Goal: Task Accomplishment & Management: Use online tool/utility

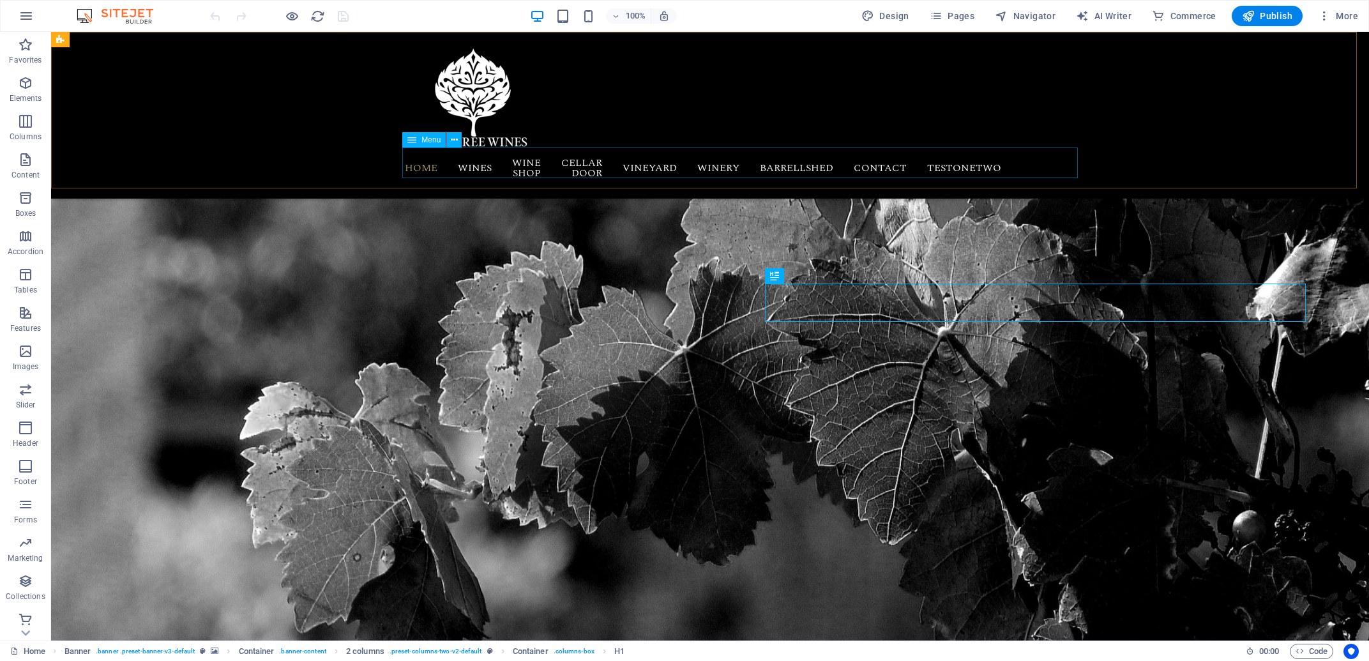
click at [1011, 164] on nav "Home Wines RC Riesling RC Cabernet Shiraz Estate Riesling Grand Muscat Shiraz E…" at bounding box center [710, 167] width 603 height 41
click at [963, 16] on span "Pages" at bounding box center [952, 16] width 45 height 13
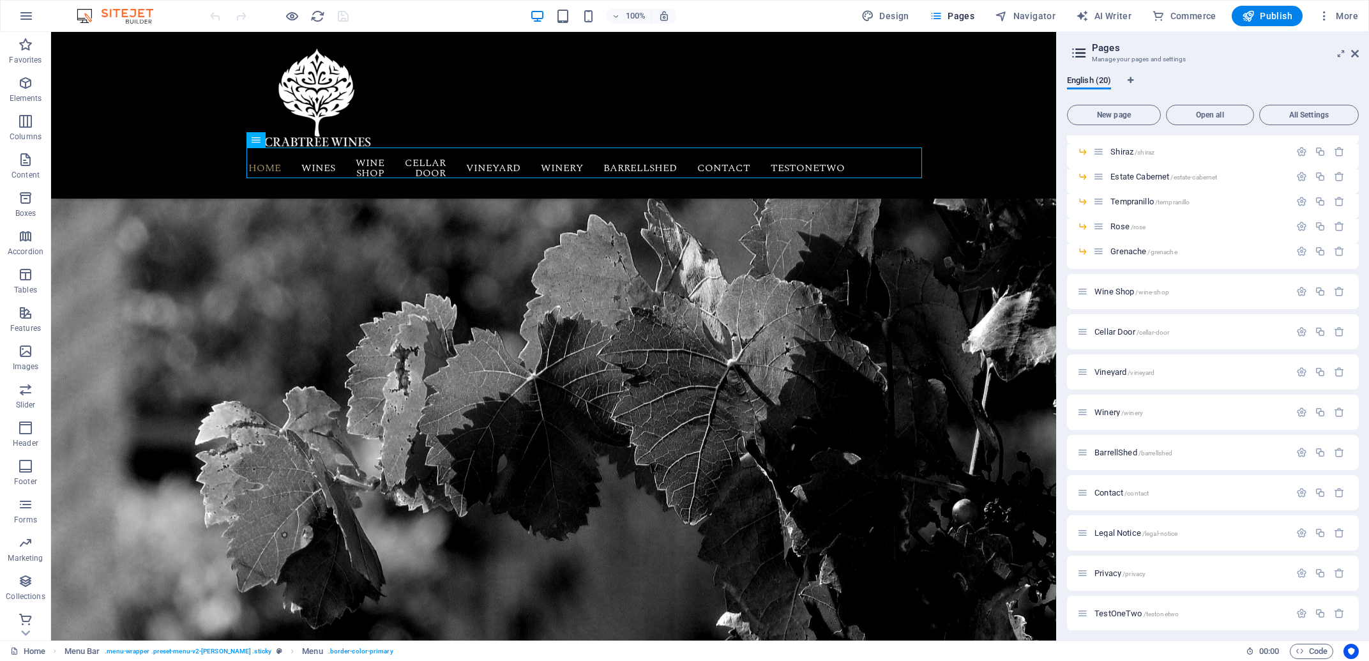
scroll to position [172, 0]
click at [1117, 606] on span "TestOneTwo /testonetwo" at bounding box center [1136, 608] width 84 height 10
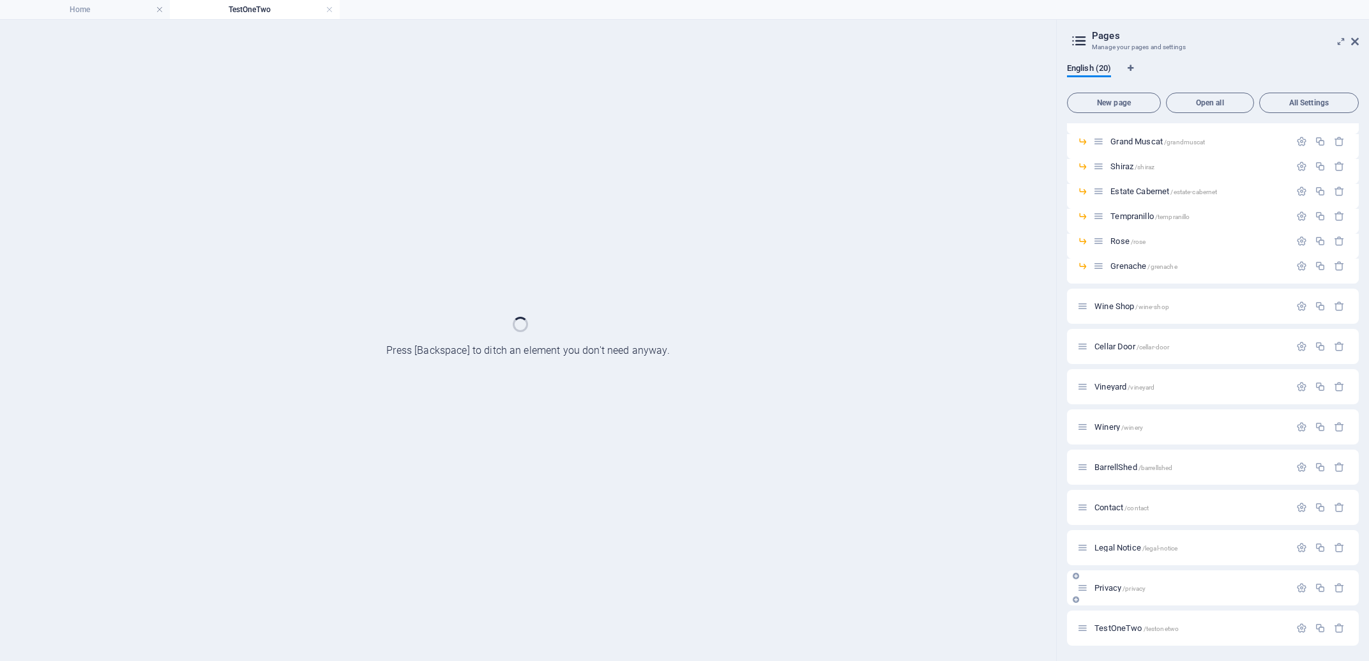
scroll to position [139, 0]
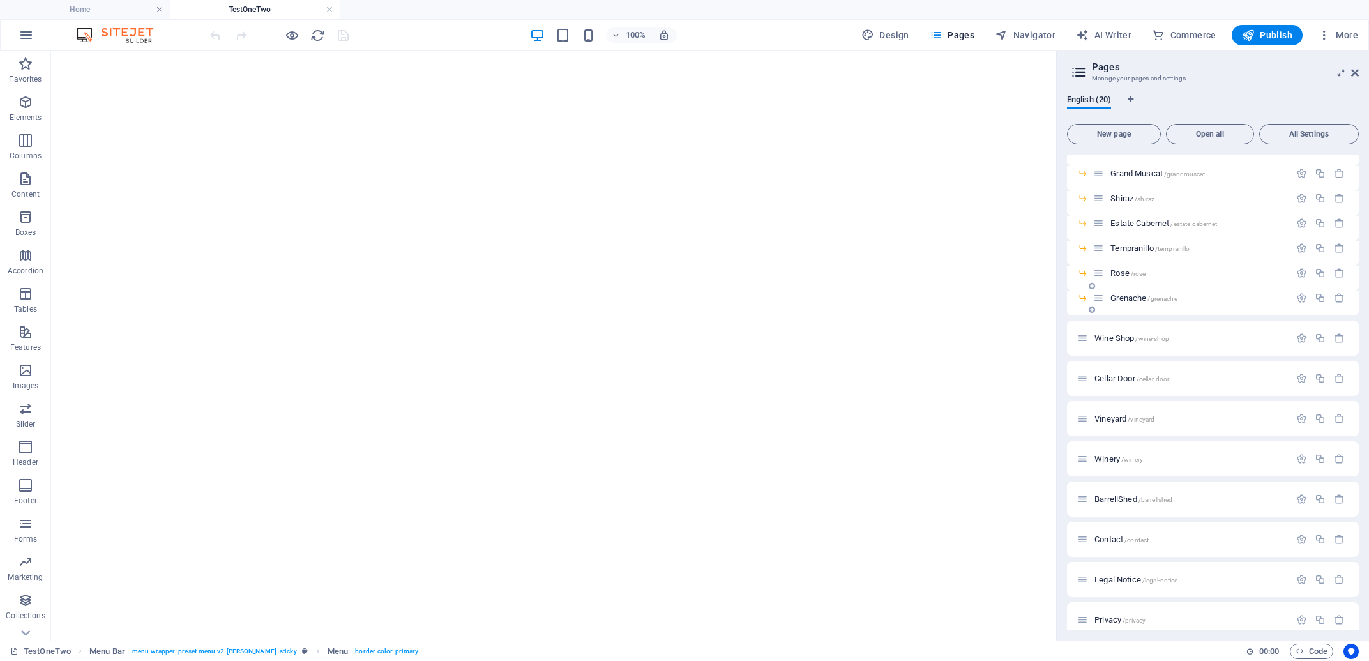
click at [1355, 43] on button "More" at bounding box center [1338, 35] width 50 height 20
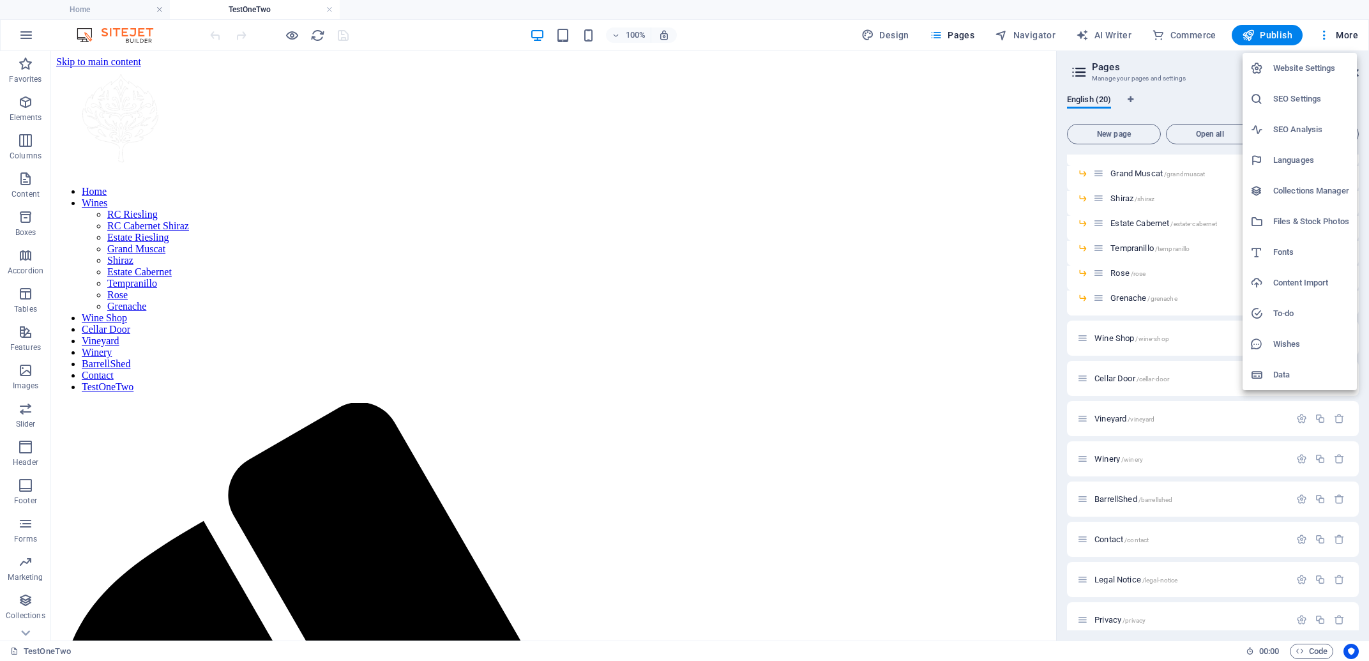
scroll to position [0, 0]
click at [195, 423] on div at bounding box center [684, 330] width 1369 height 661
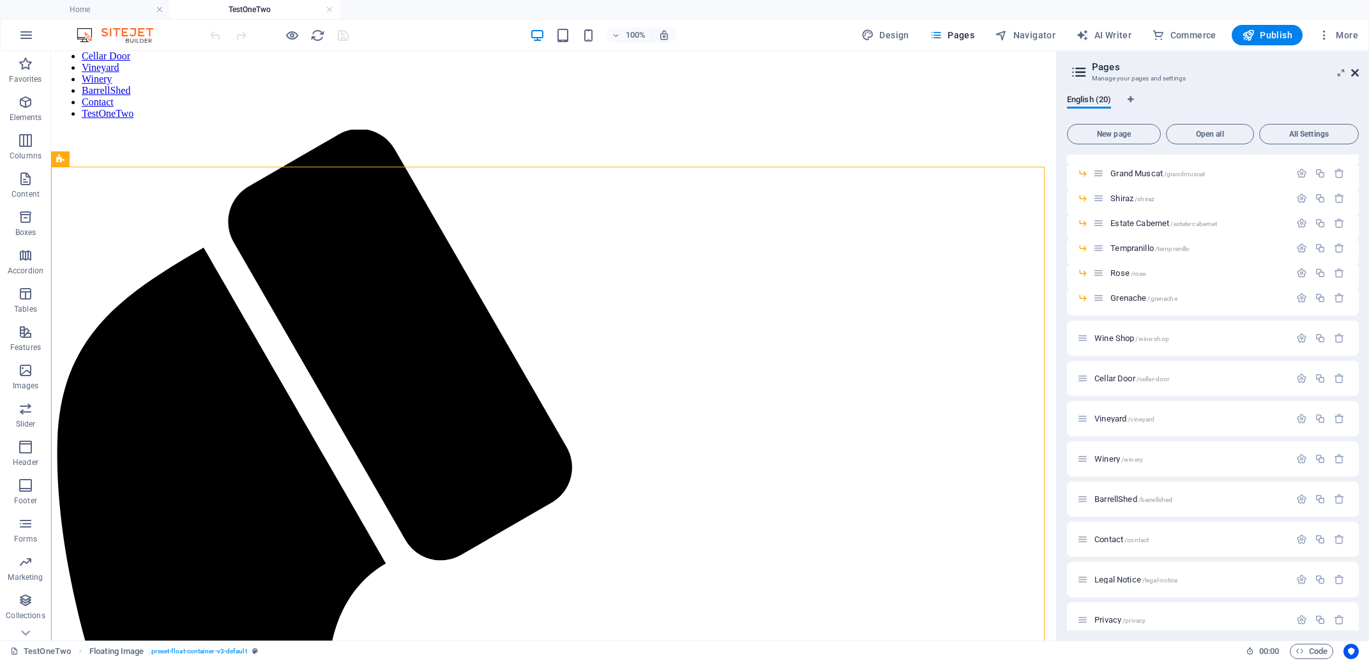
click at [1356, 72] on icon at bounding box center [1355, 73] width 8 height 10
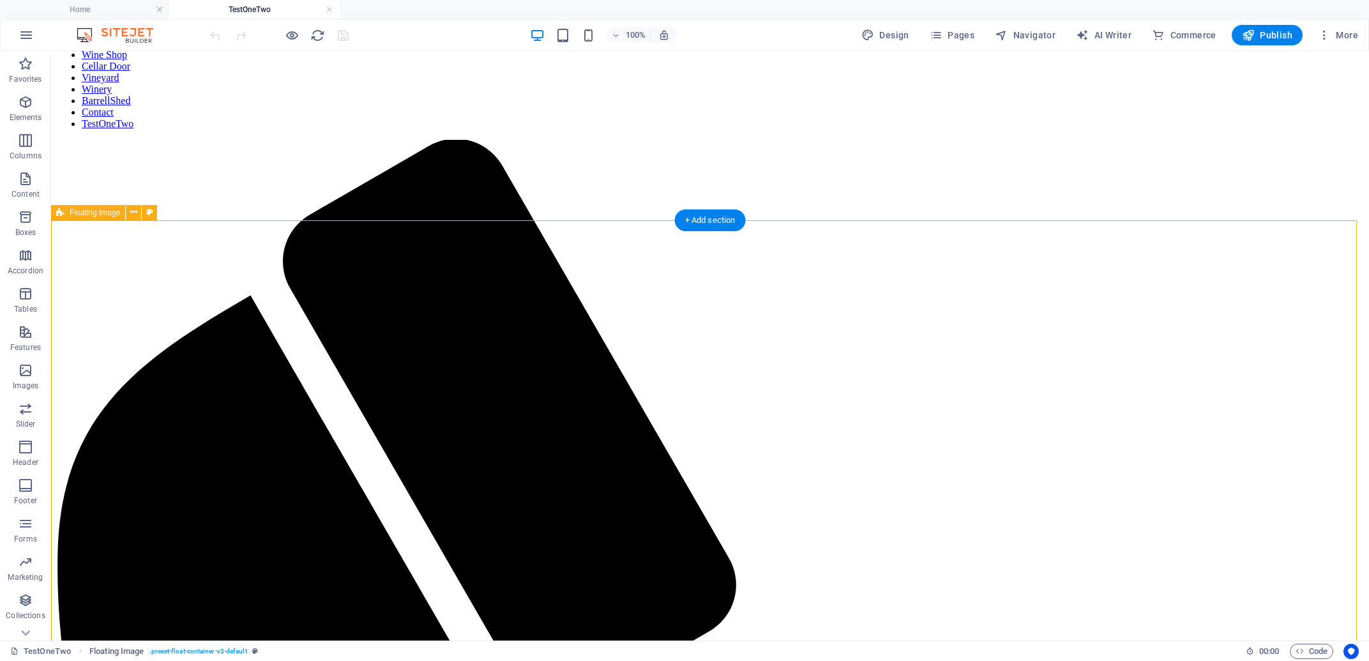
scroll to position [286, 0]
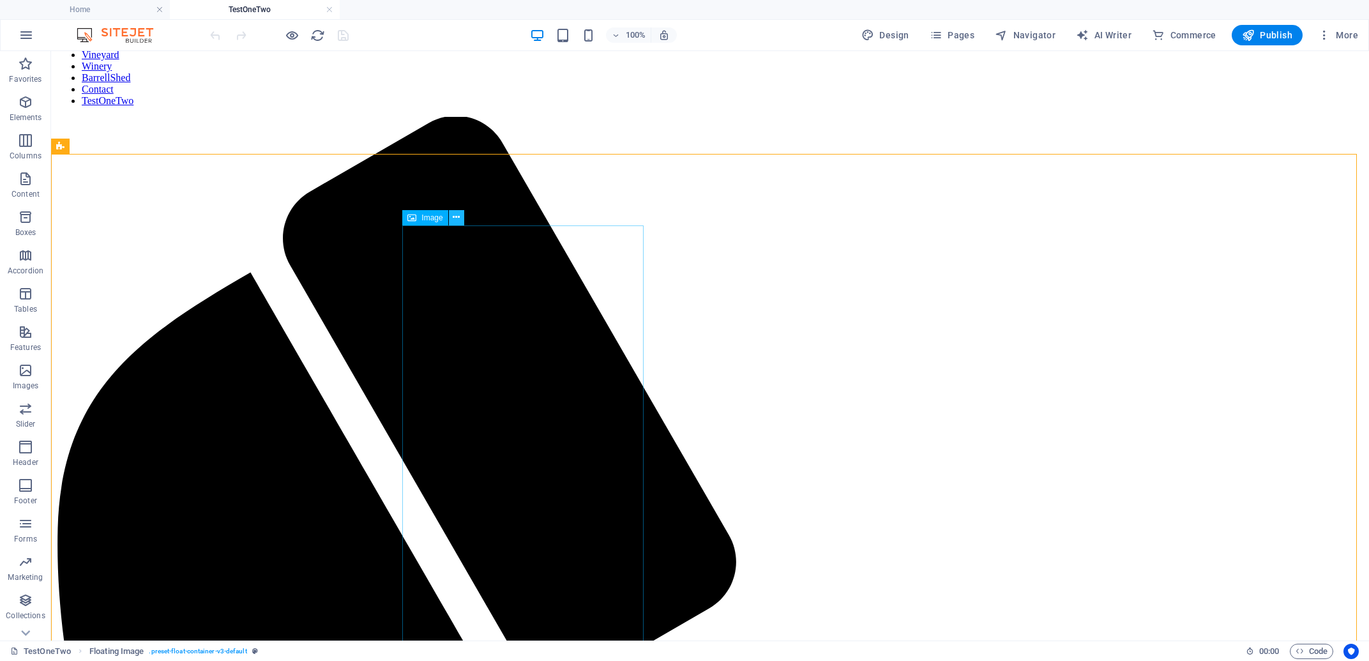
click at [457, 216] on icon at bounding box center [456, 217] width 7 height 13
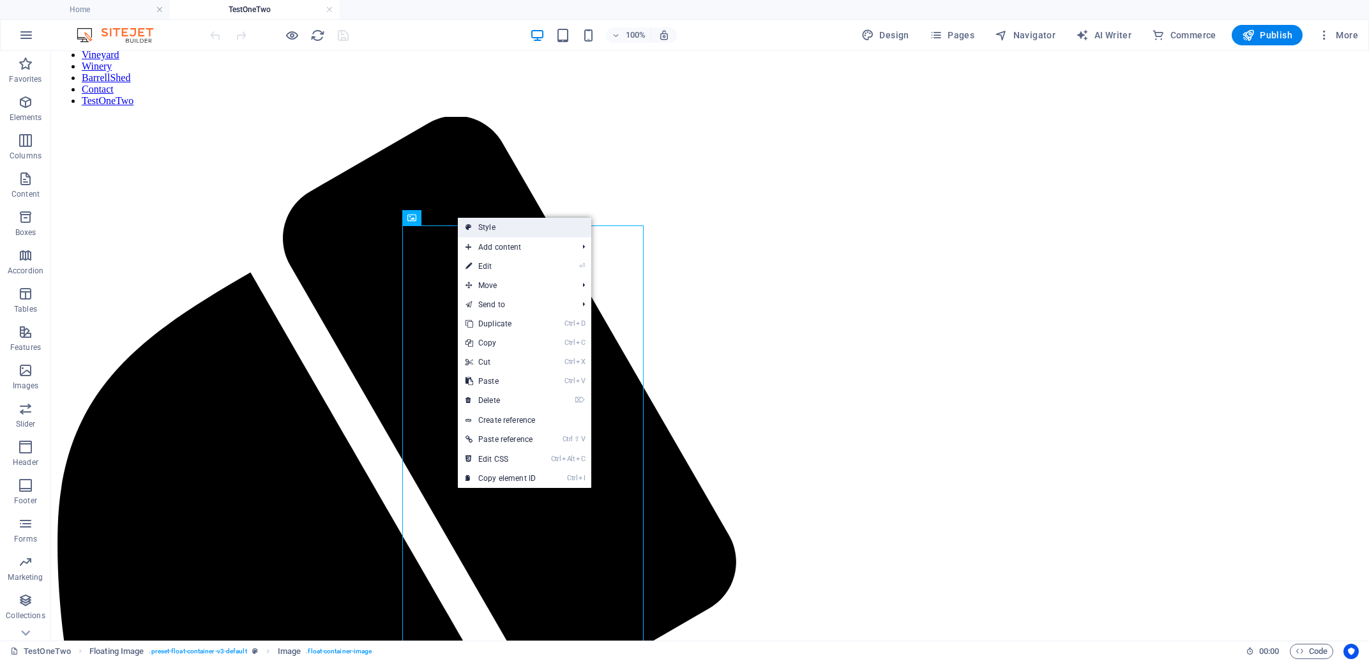
click at [490, 227] on link "Style" at bounding box center [524, 227] width 133 height 19
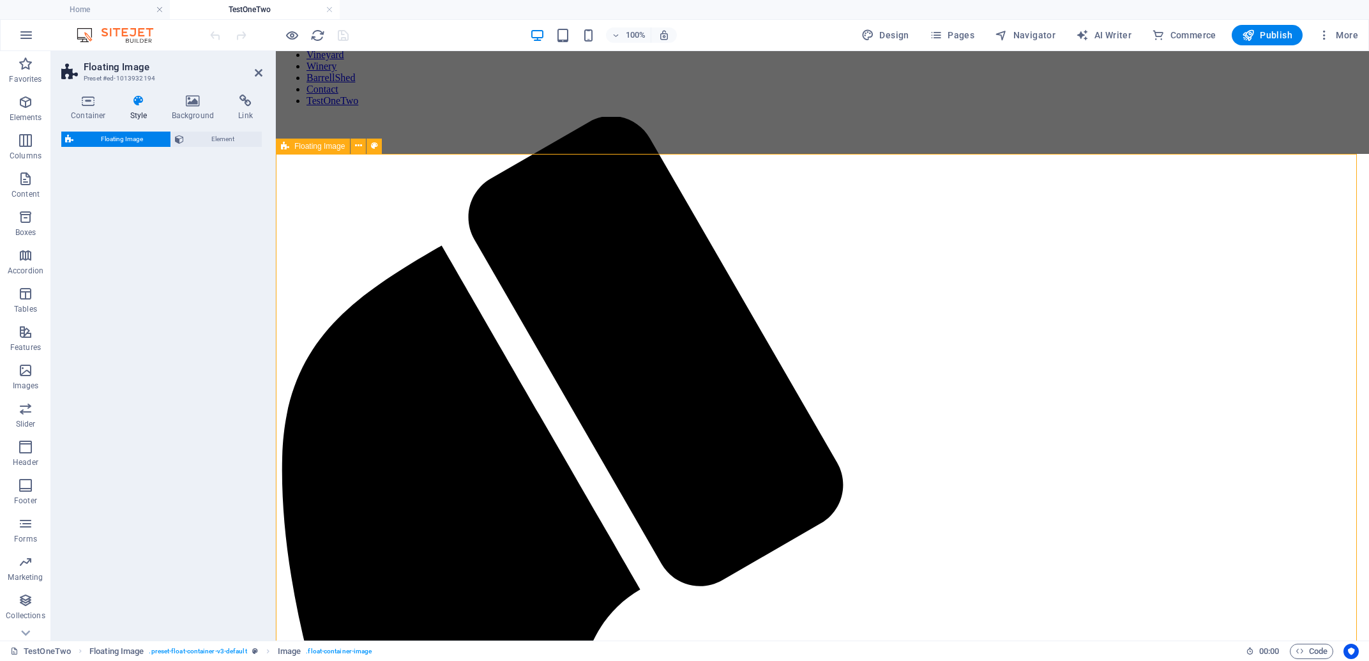
select select "%"
select select "rem"
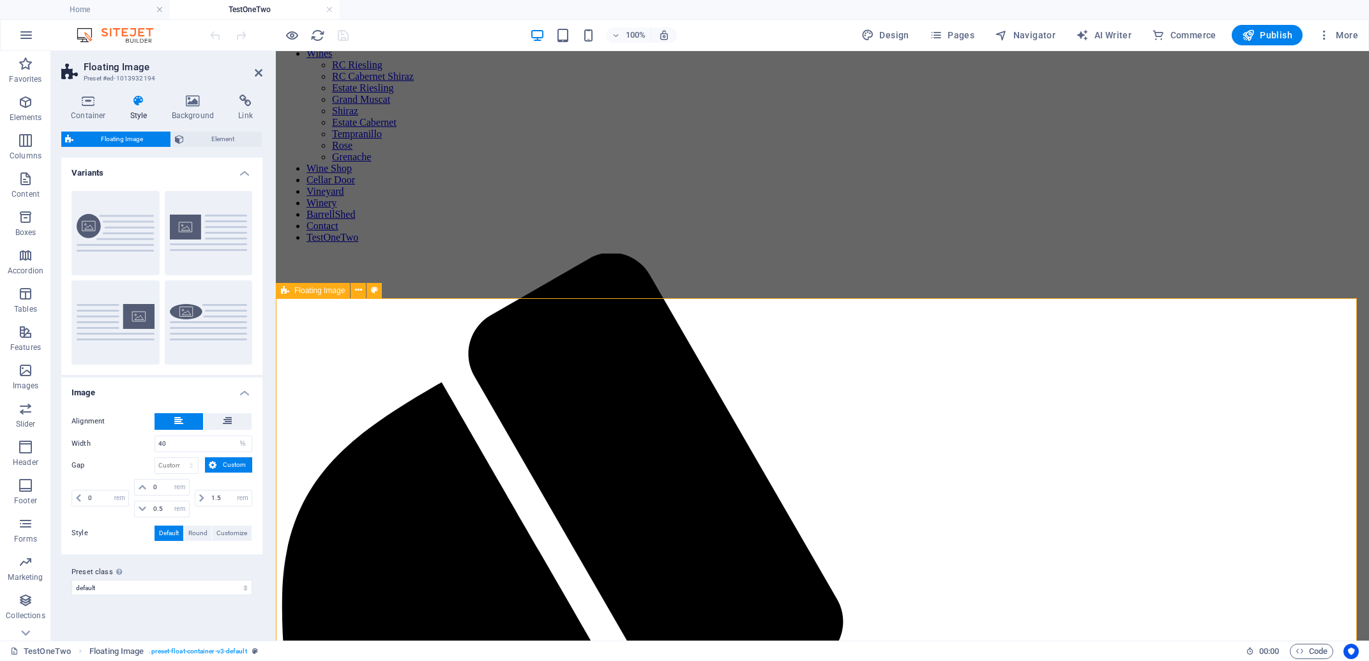
scroll to position [0, 0]
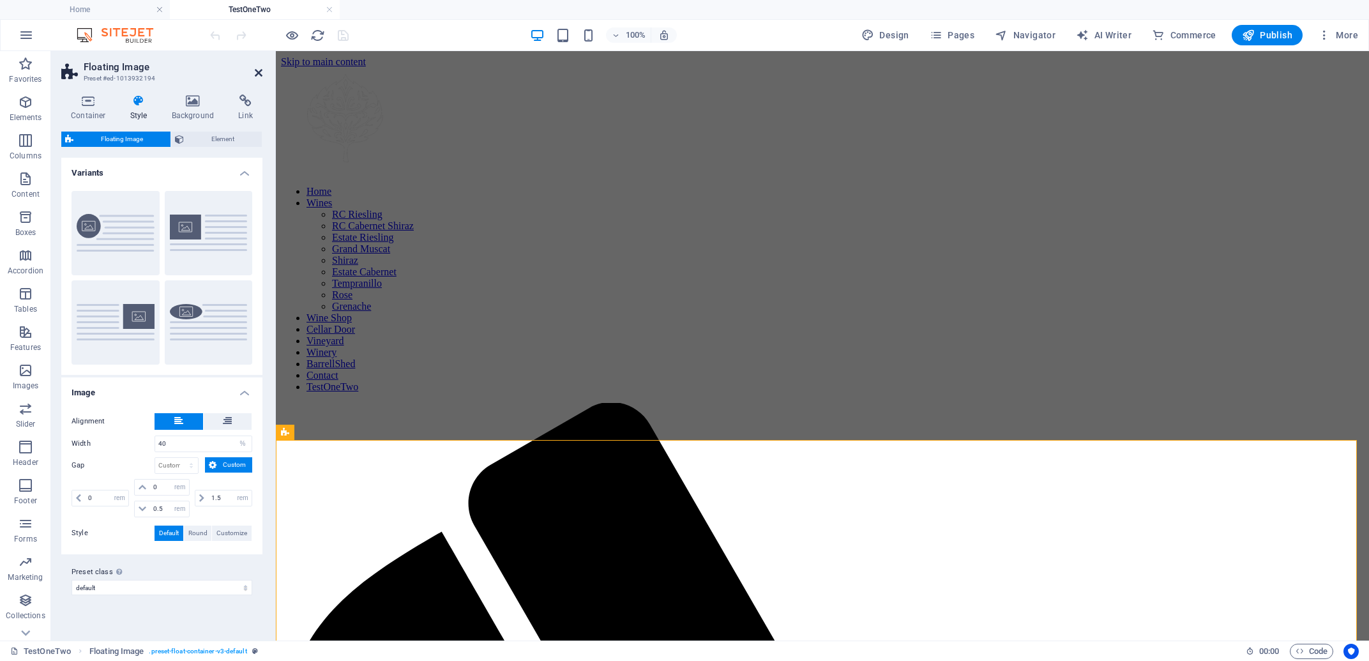
click at [257, 72] on icon at bounding box center [259, 73] width 8 height 10
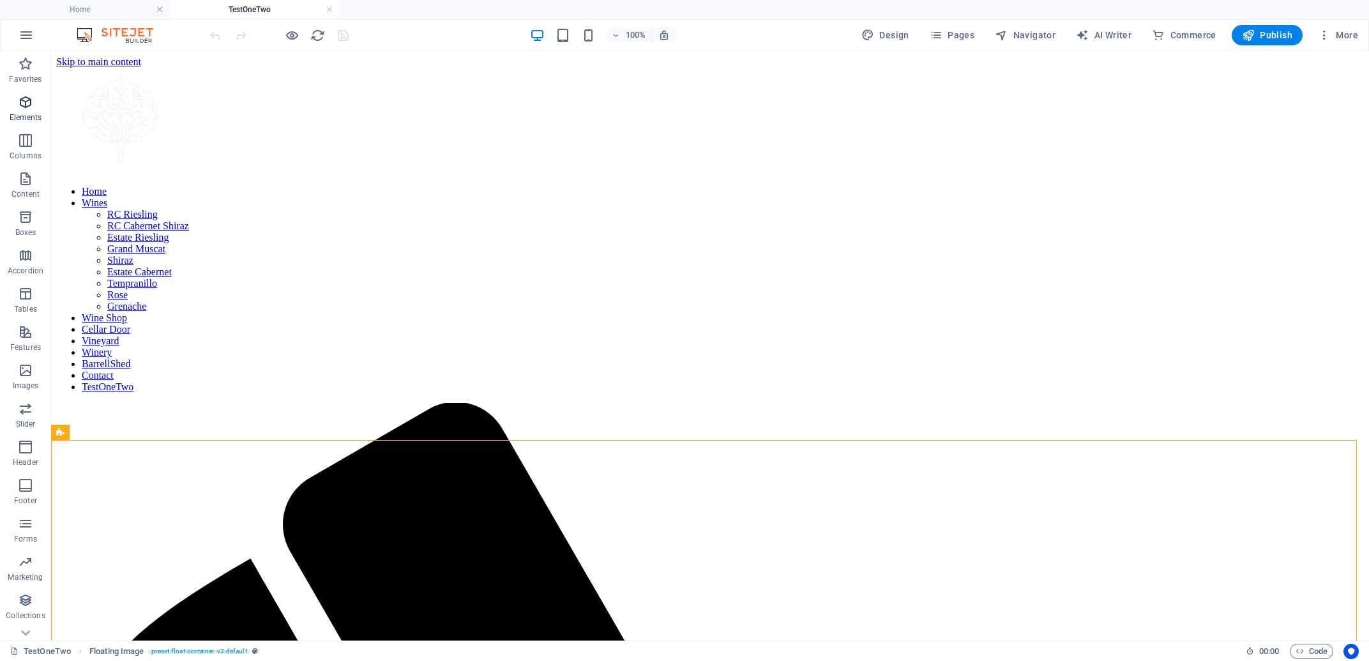
click at [23, 103] on icon "button" at bounding box center [25, 101] width 15 height 15
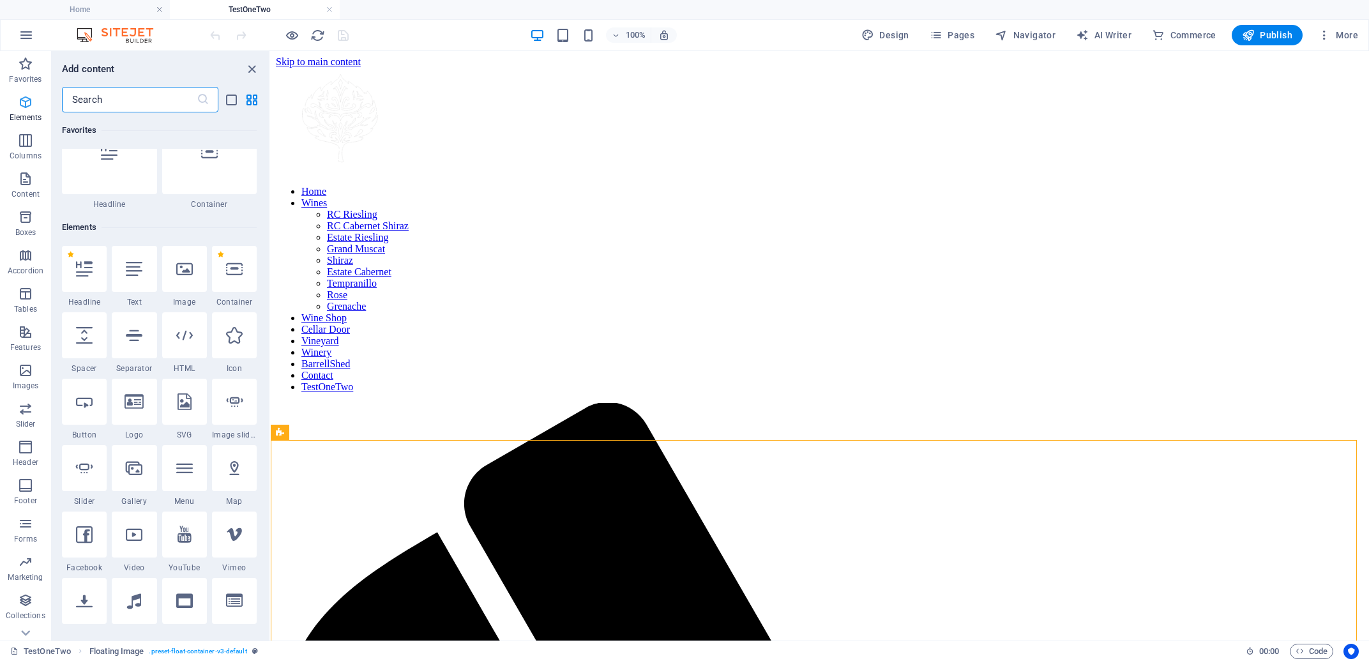
scroll to position [136, 0]
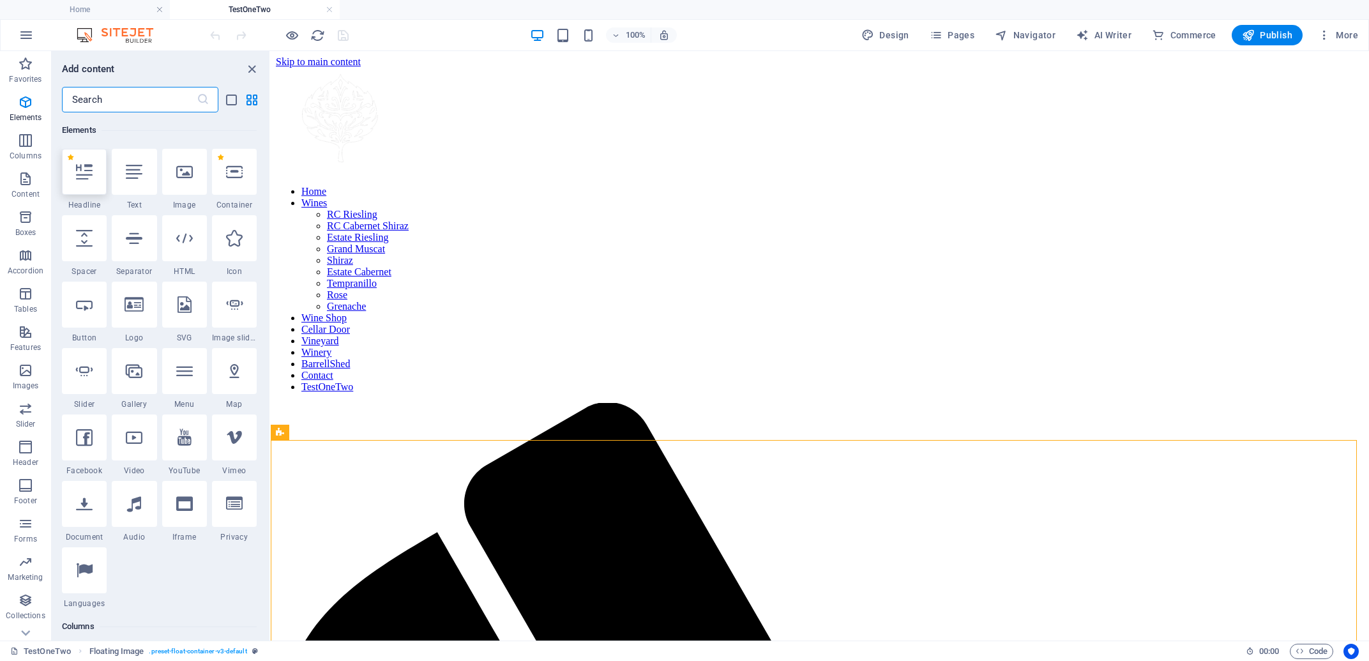
click at [80, 170] on icon at bounding box center [84, 171] width 17 height 17
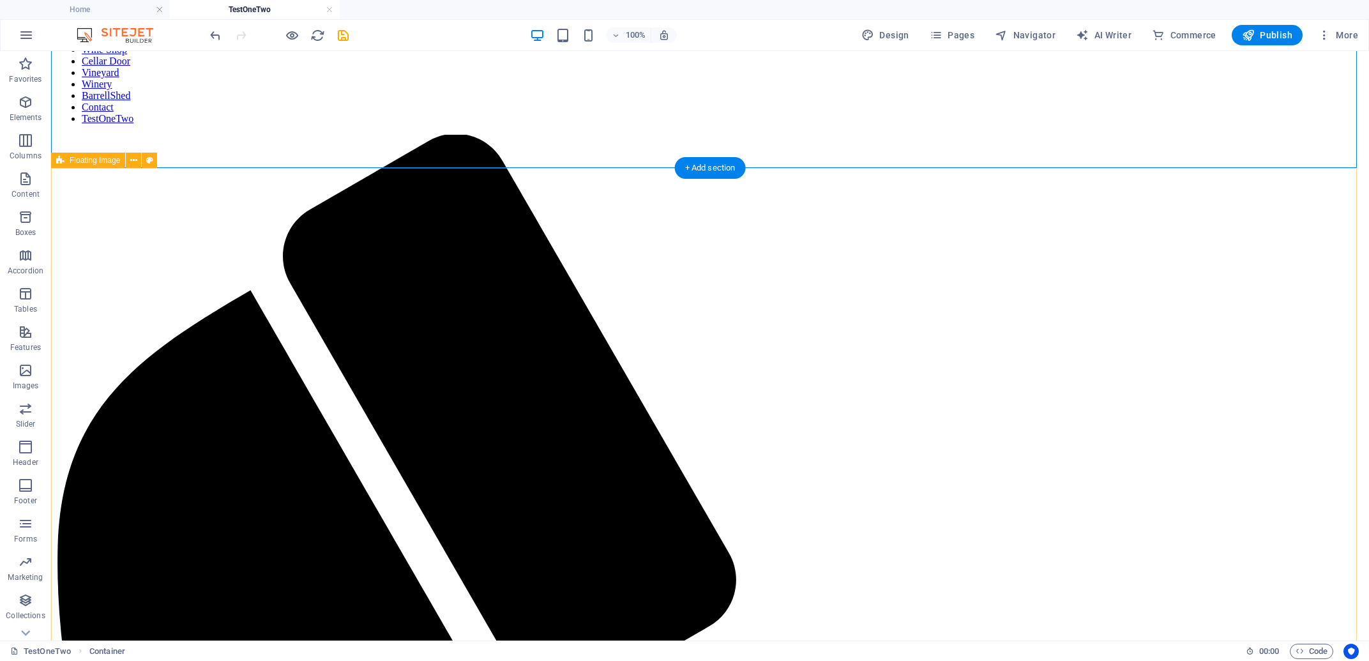
scroll to position [273, 0]
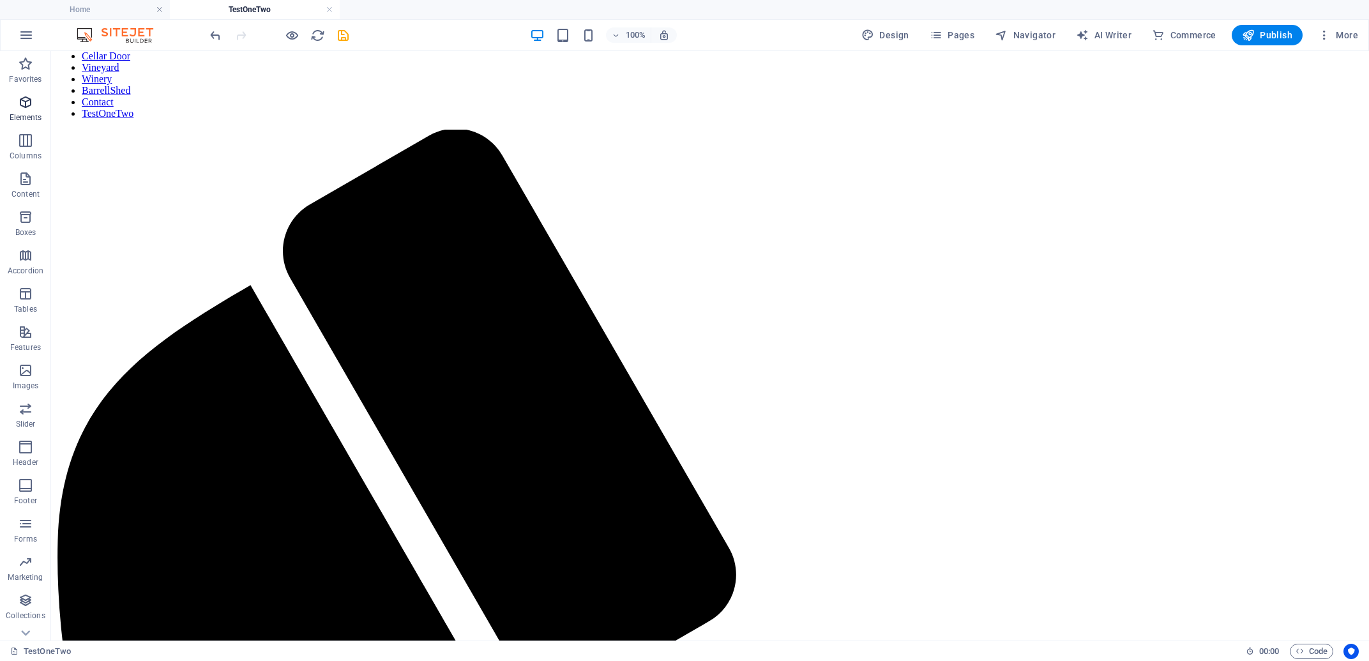
click at [23, 105] on icon "button" at bounding box center [25, 101] width 15 height 15
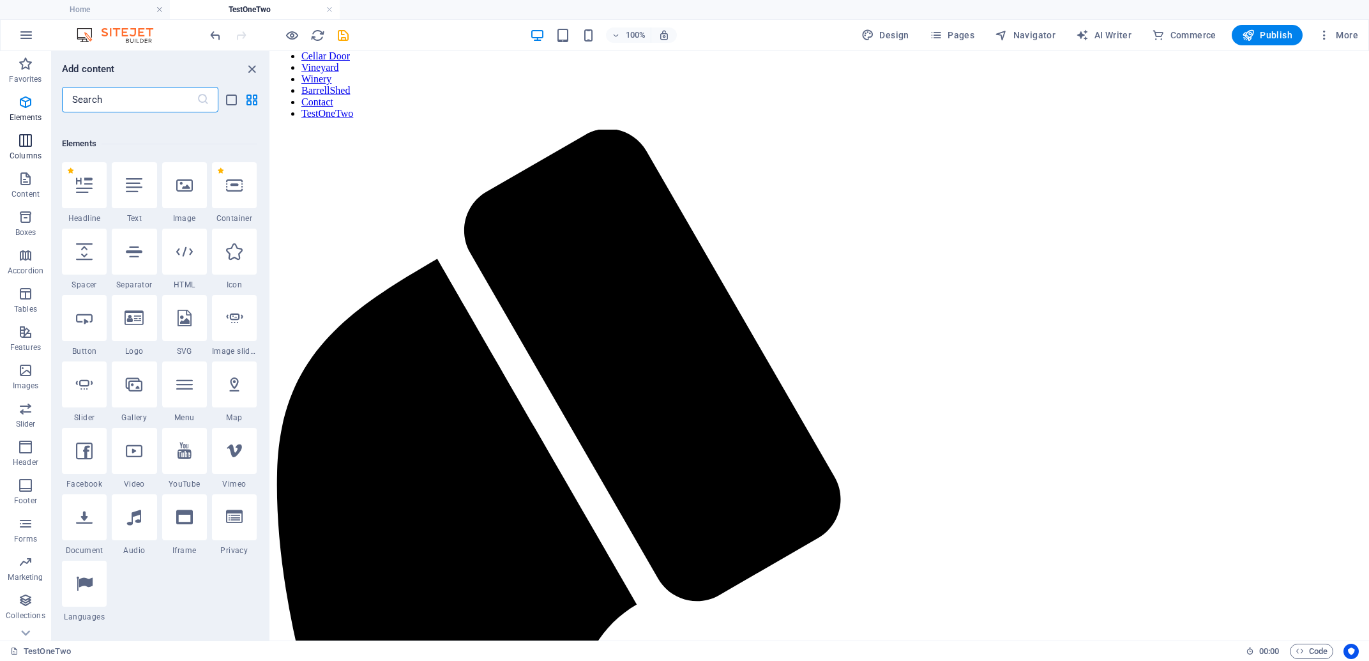
scroll to position [136, 0]
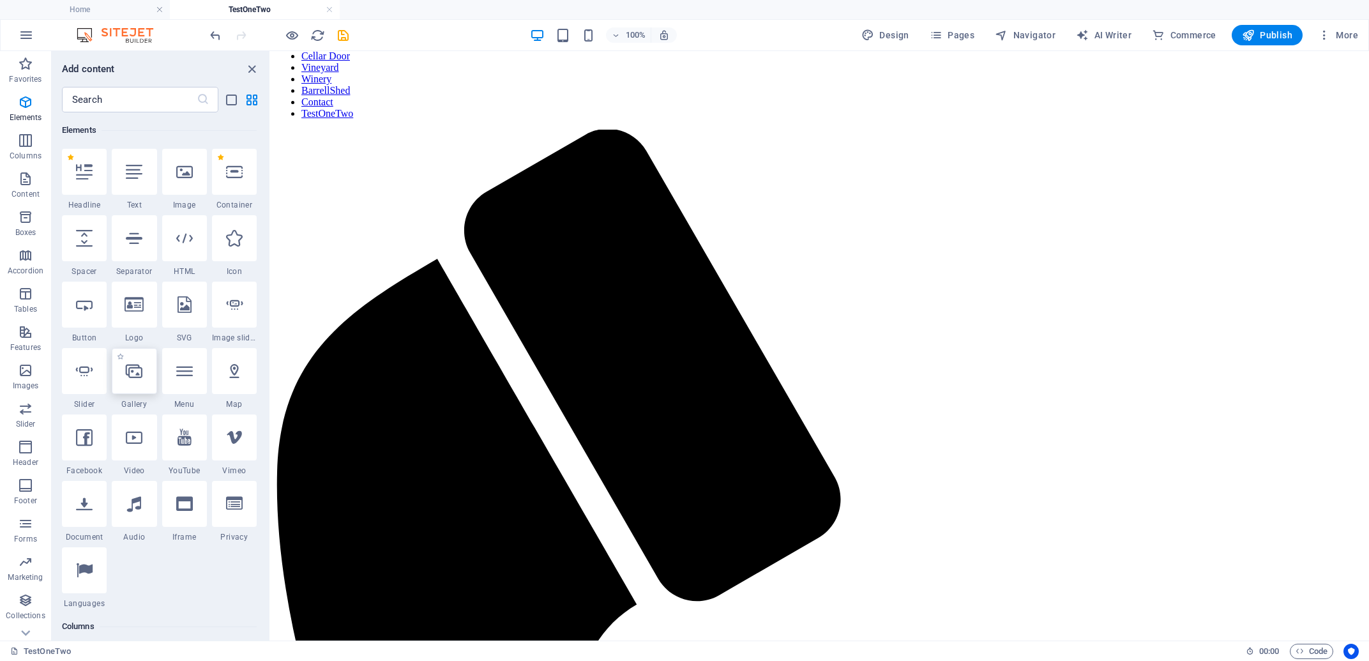
click at [130, 375] on icon at bounding box center [134, 371] width 17 height 17
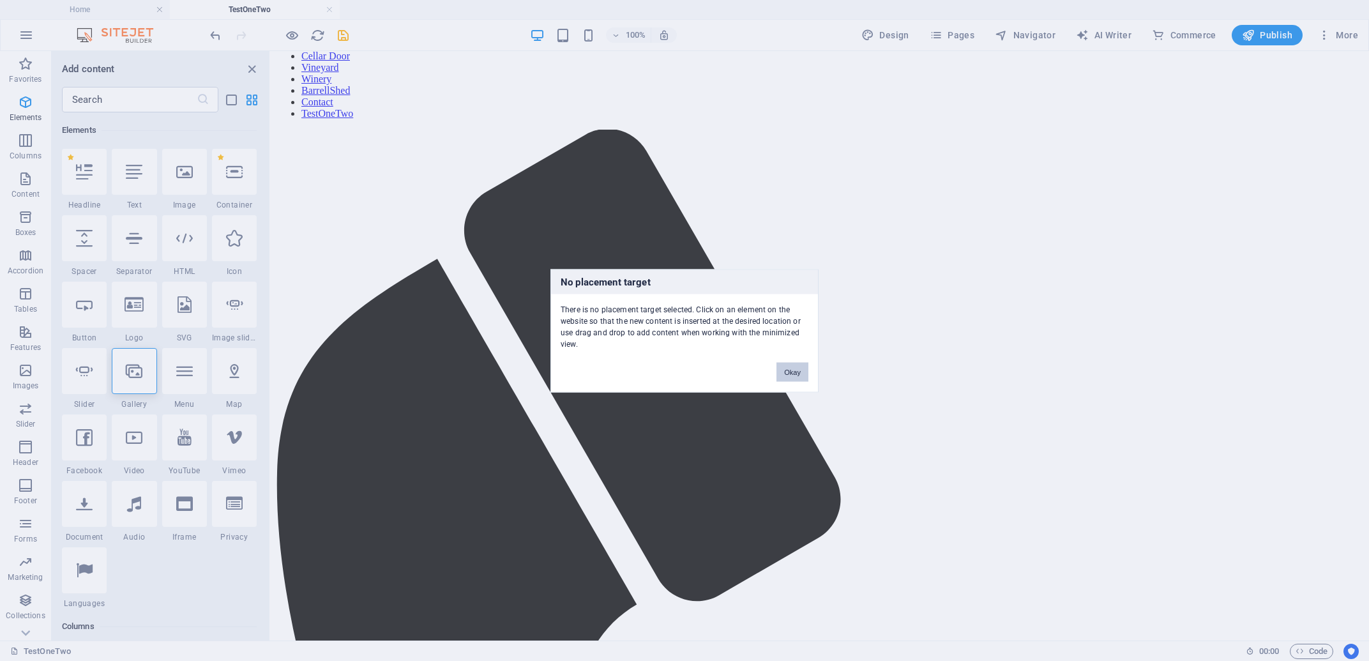
click at [795, 372] on button "Okay" at bounding box center [792, 371] width 32 height 19
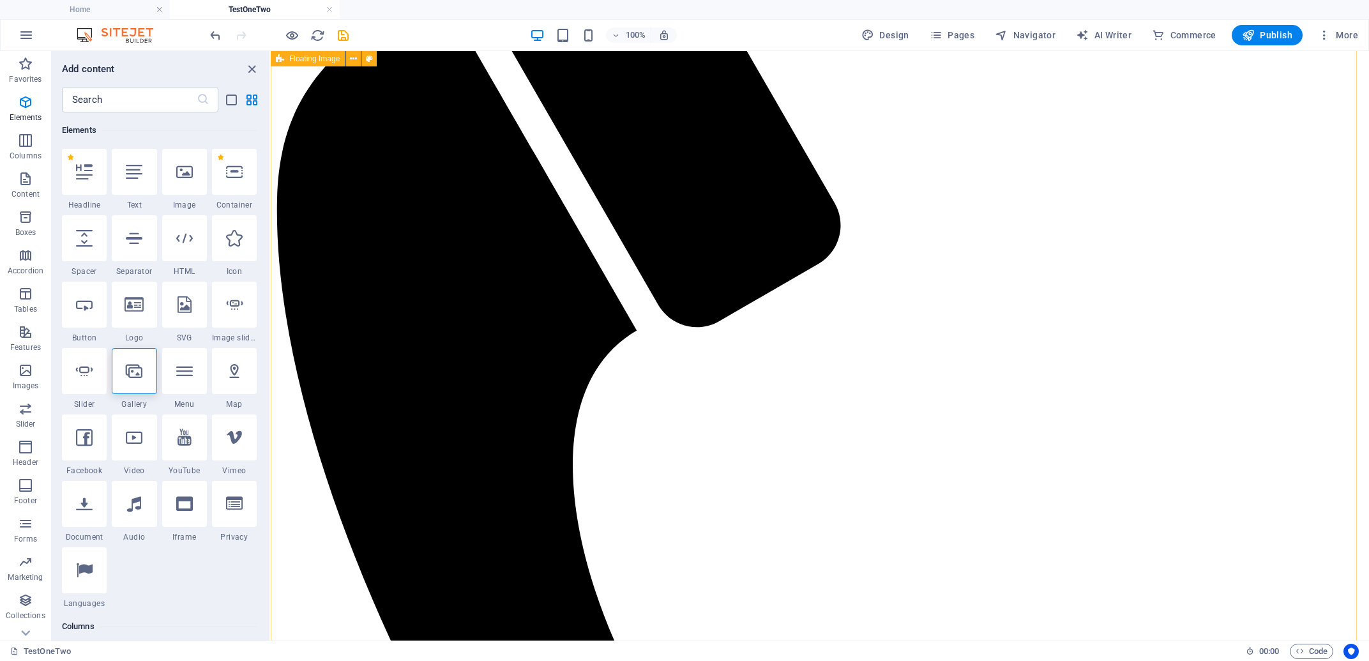
scroll to position [656, 0]
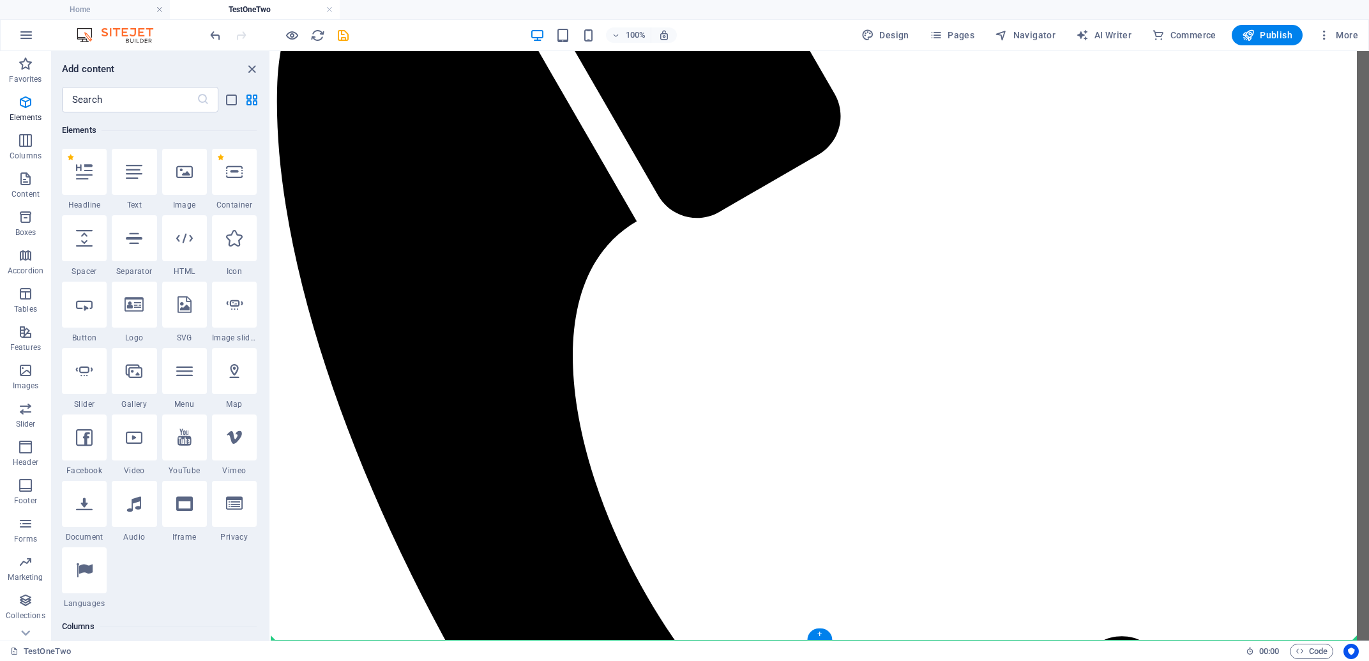
select select "4"
select select "%"
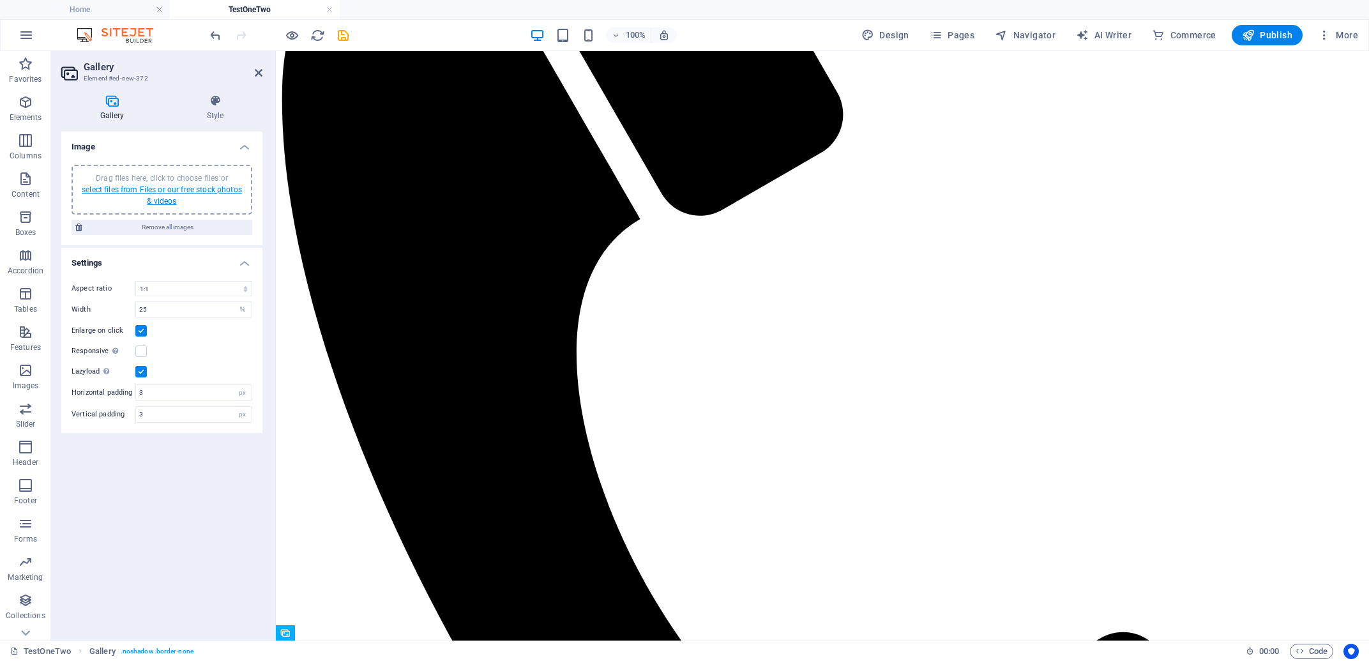
click at [161, 186] on link "select files from Files or our free stock photos & videos" at bounding box center [162, 195] width 160 height 20
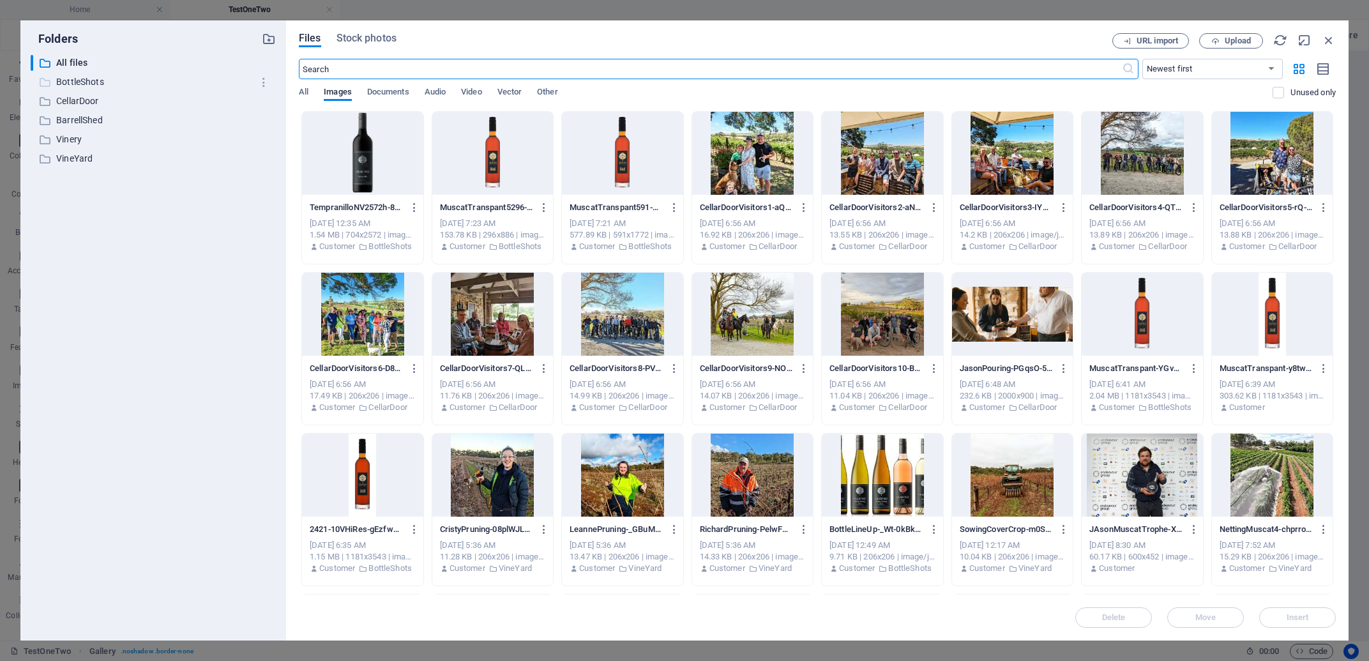
click at [75, 83] on p "BottleShots" at bounding box center [154, 82] width 196 height 15
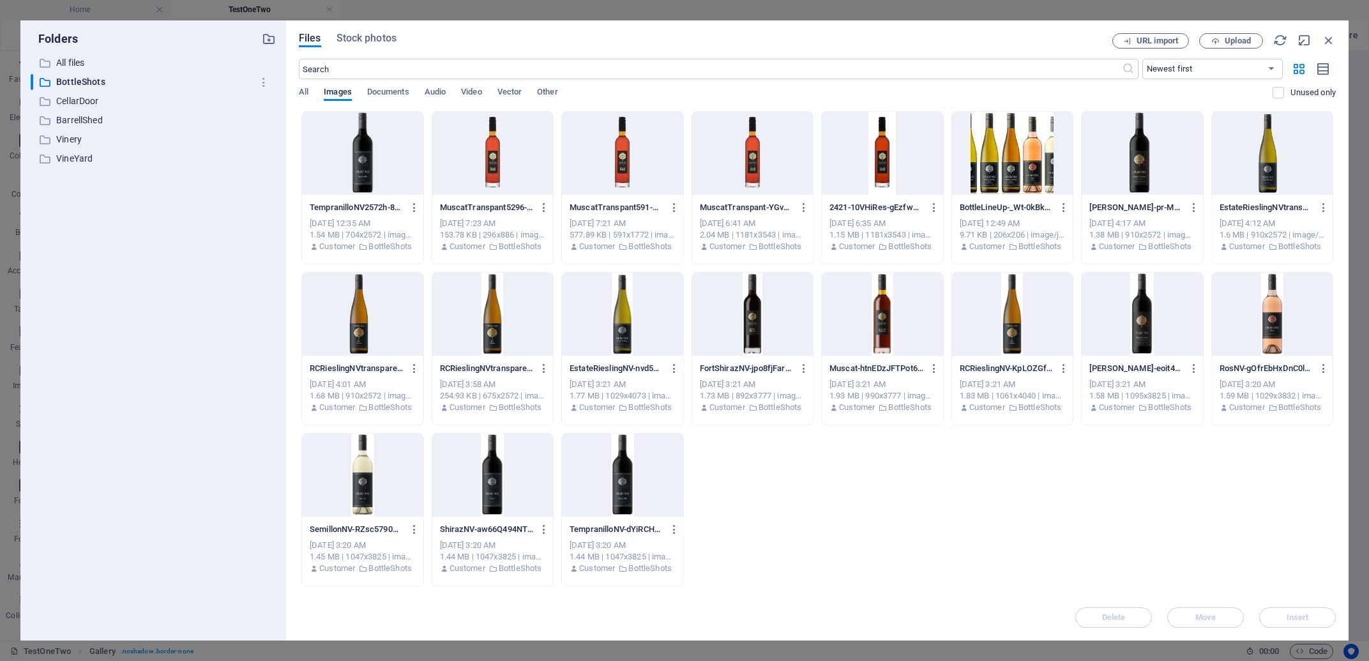
click at [499, 323] on div at bounding box center [492, 314] width 121 height 83
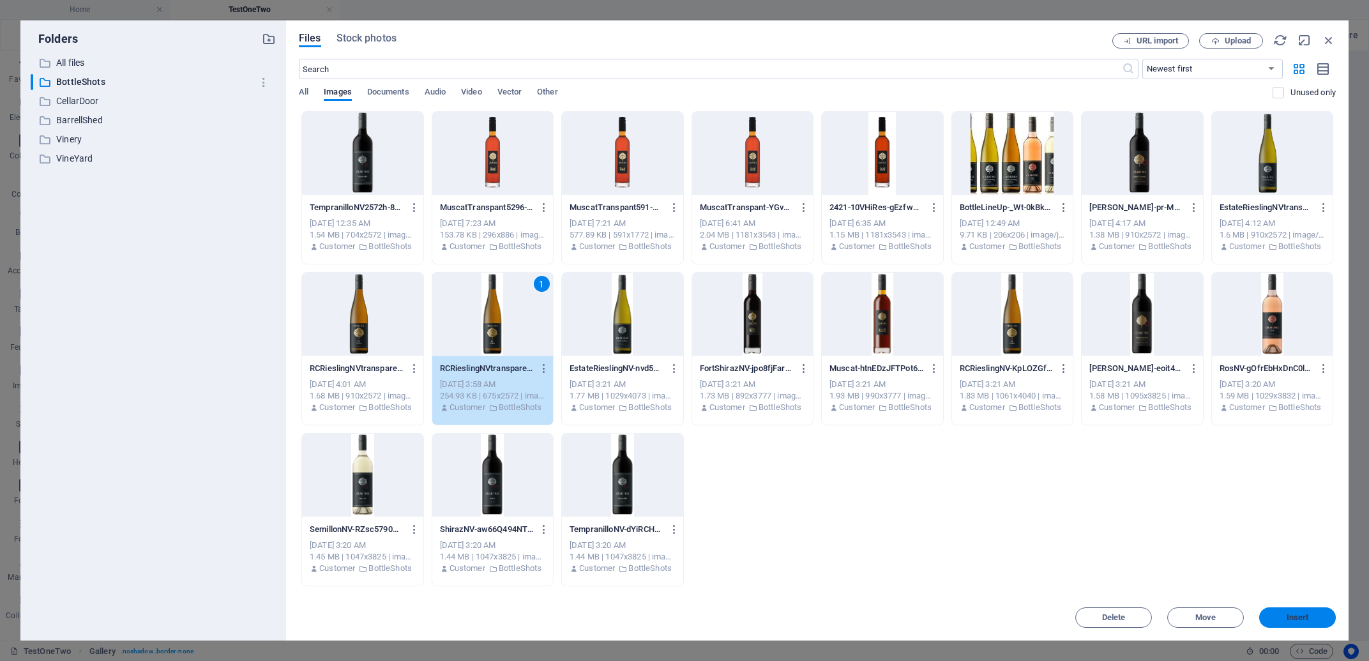
click at [1300, 617] on span "Insert" at bounding box center [1298, 618] width 22 height 8
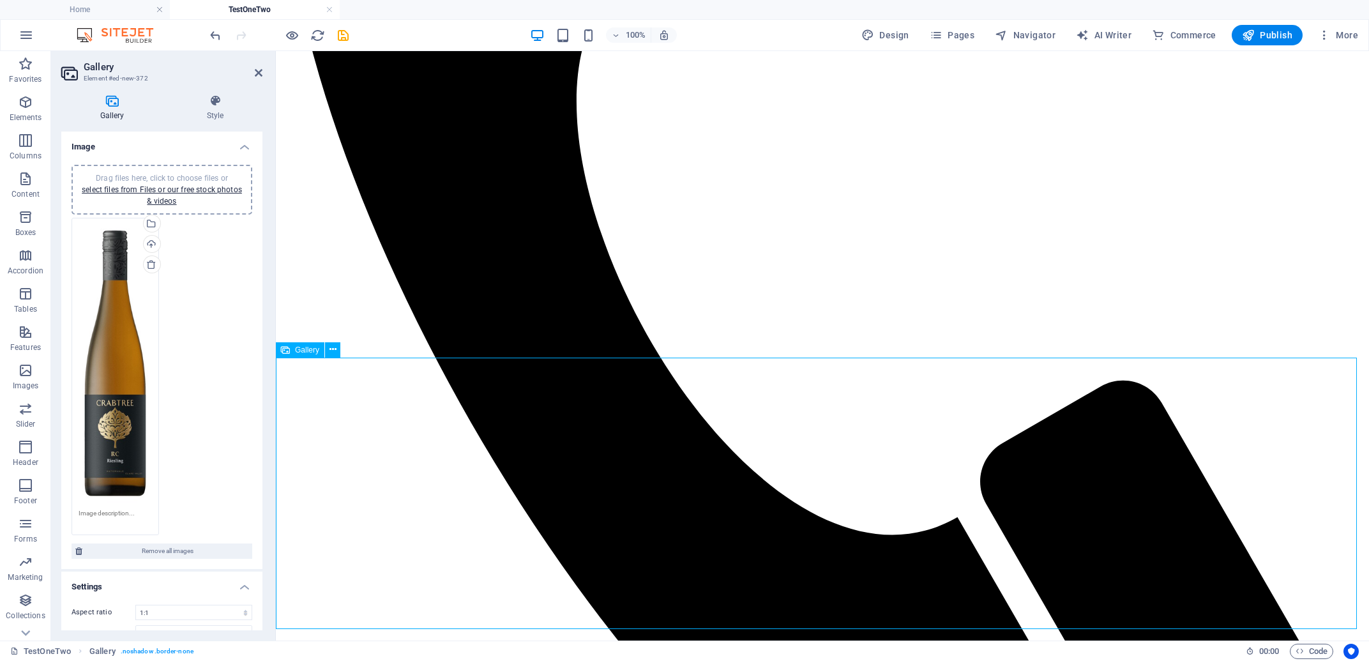
scroll to position [938, 0]
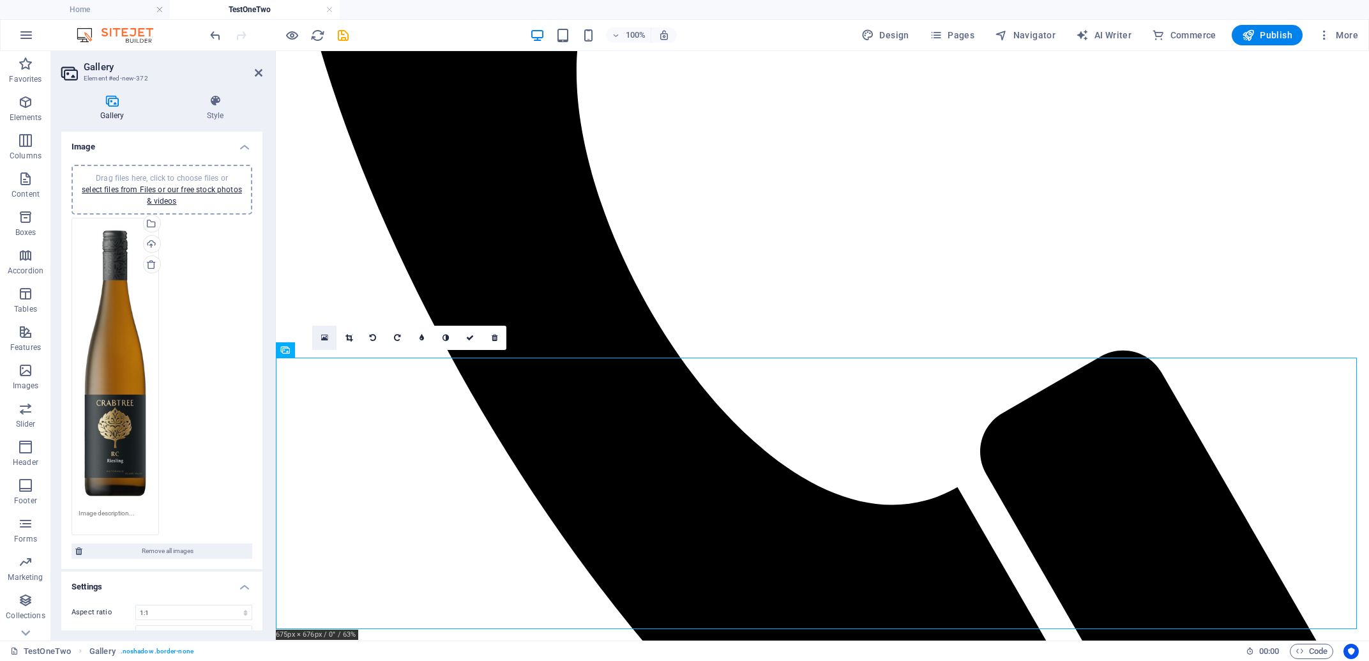
click at [323, 337] on icon at bounding box center [324, 337] width 7 height 9
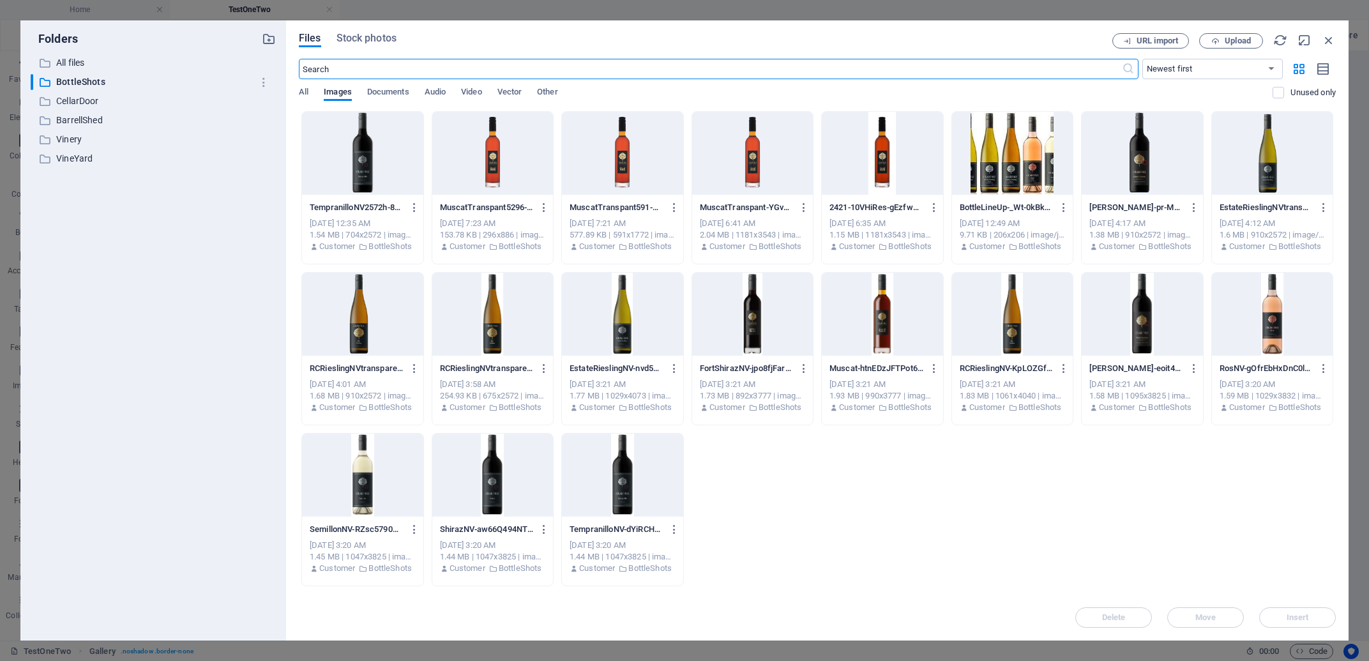
scroll to position [859, 0]
click at [1327, 41] on icon "button" at bounding box center [1329, 40] width 14 height 14
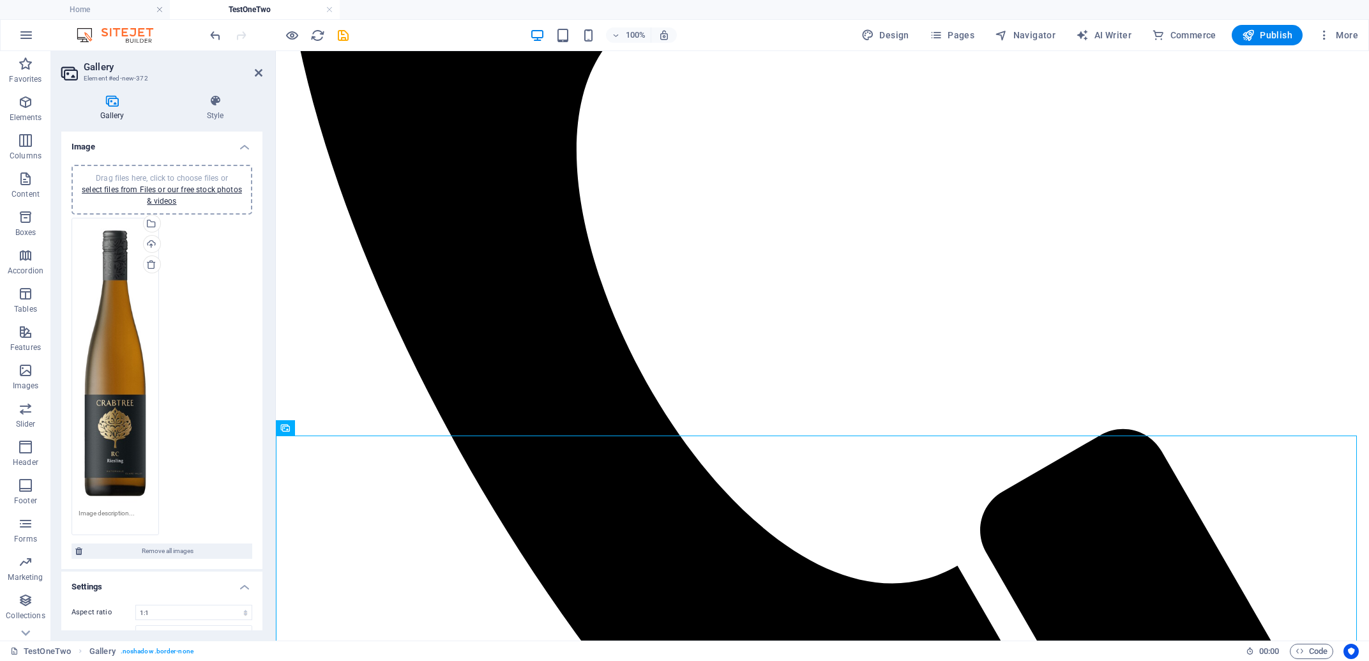
scroll to position [102, 0]
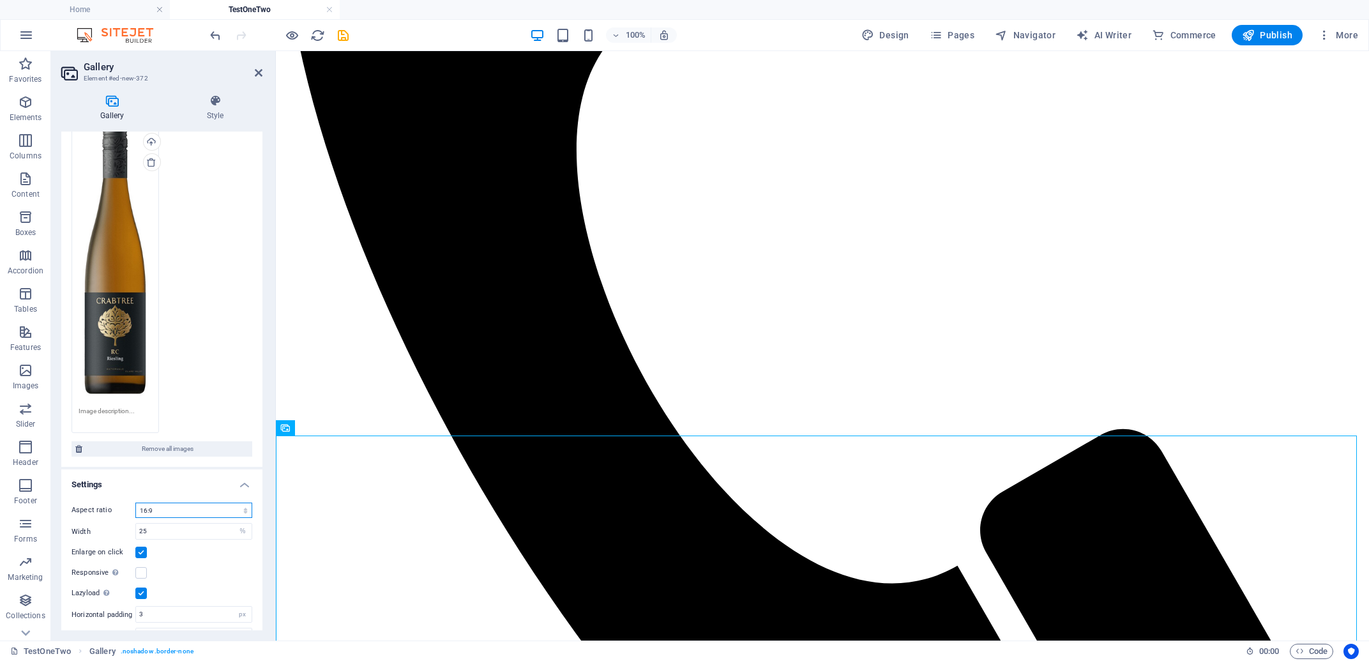
click option "16:9" at bounding box center [0, 0] width 0 height 0
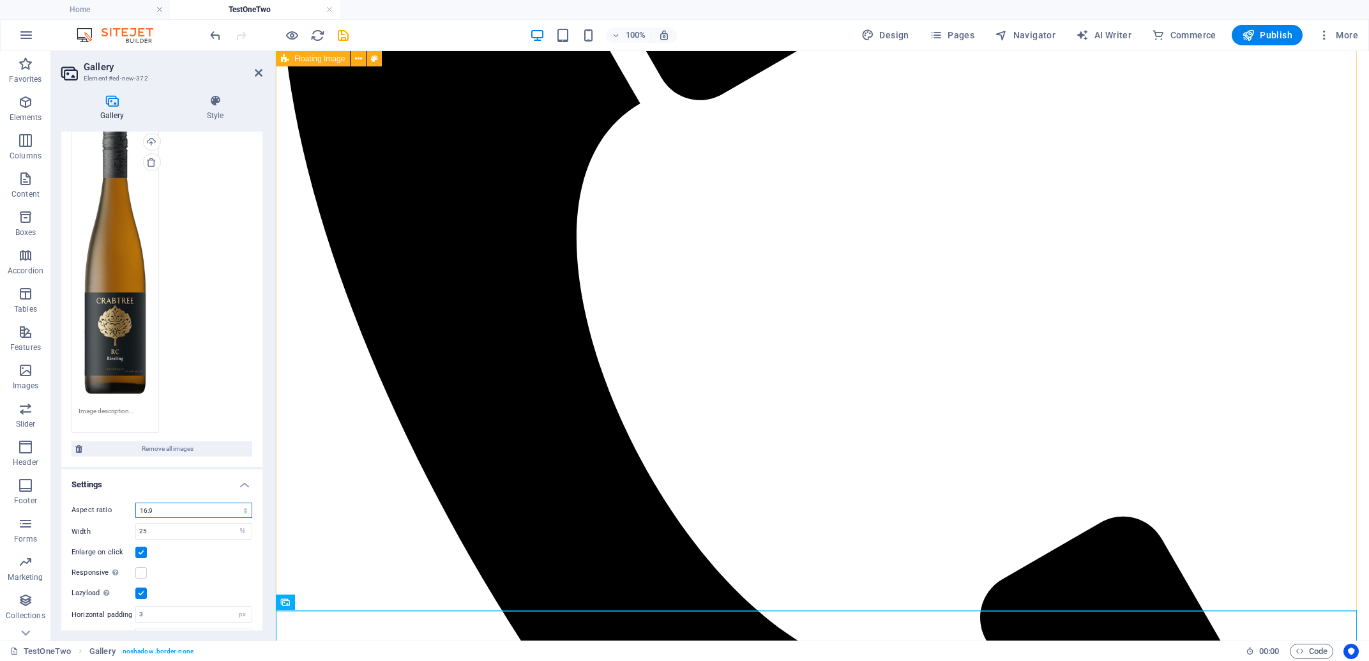
scroll to position [821, 0]
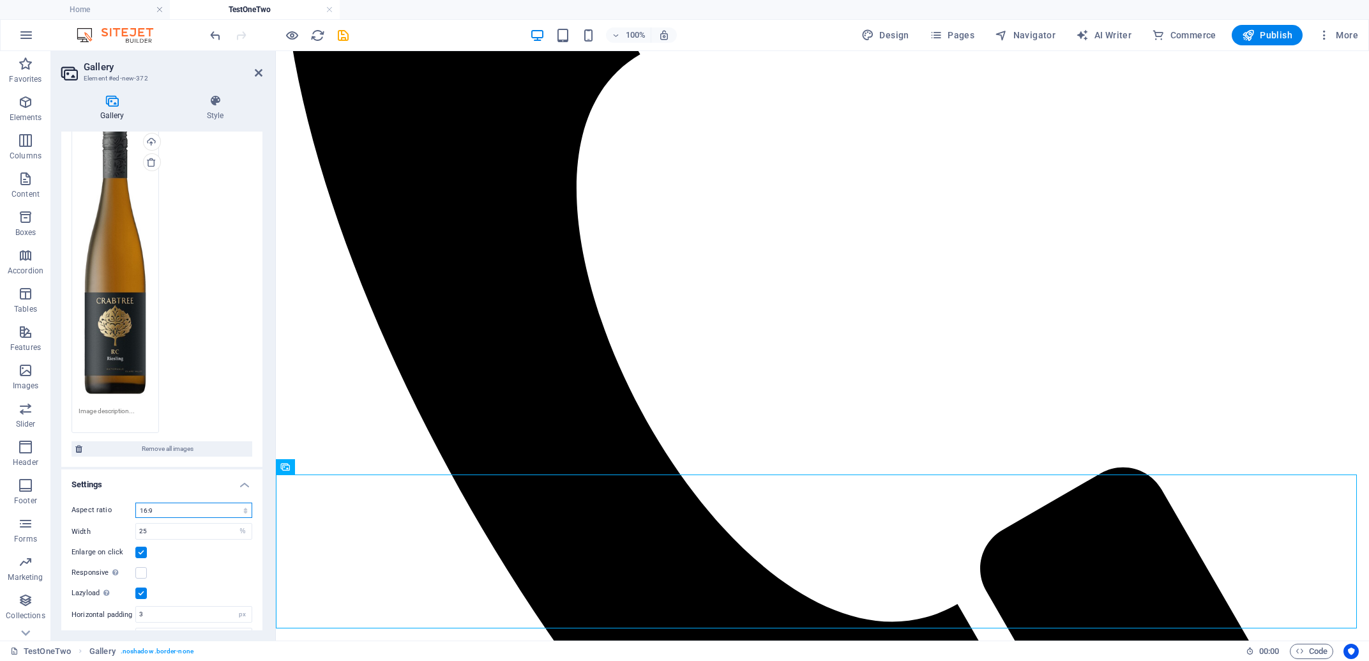
click at [135, 502] on select "No fixed aspect ratio 16:9 16:10 4:3 1:1 1:2 2:1" at bounding box center [193, 509] width 117 height 15
select select "6"
click option "2:1" at bounding box center [0, 0] width 0 height 0
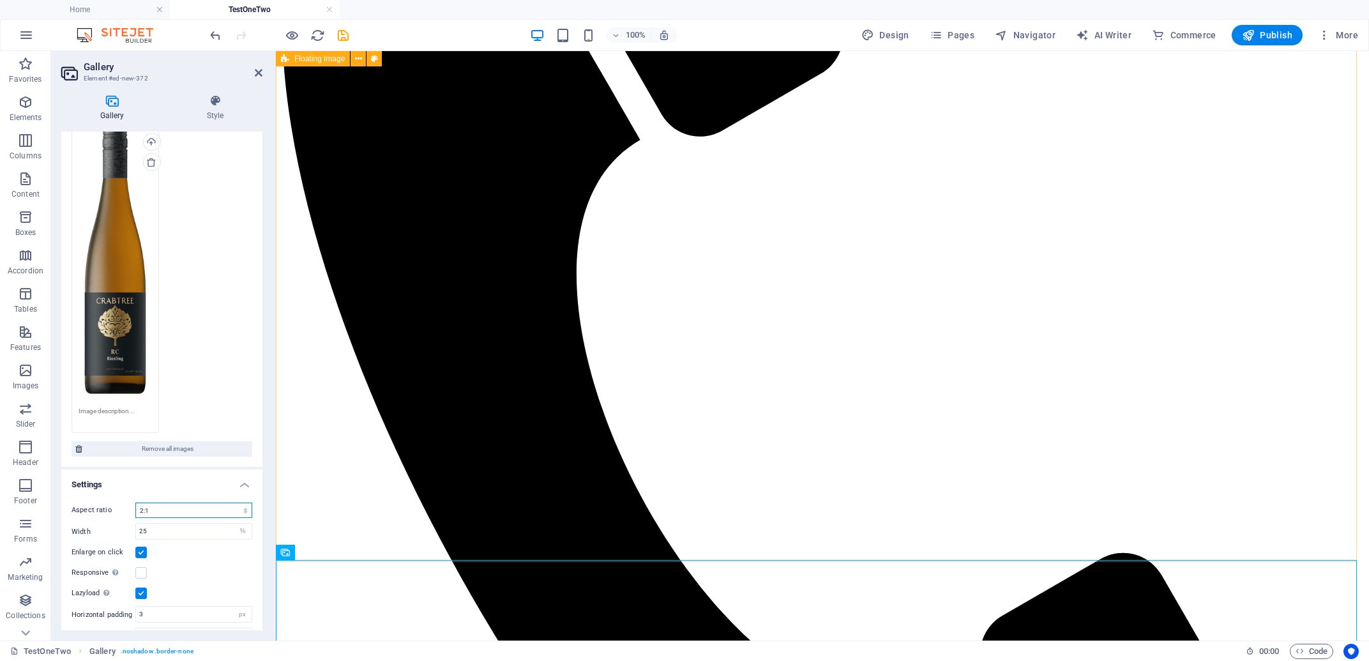
scroll to position [804, 0]
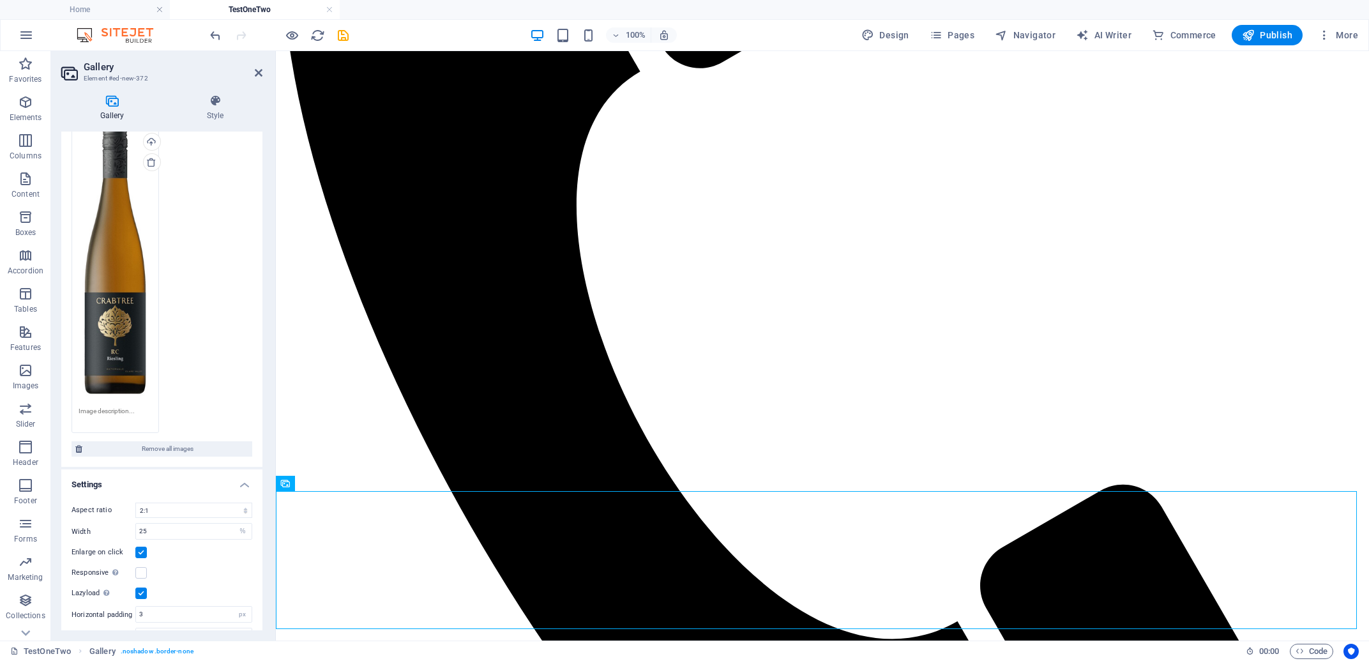
click at [263, 75] on aside "Gallery Element #ed-new-372 Gallery Style Image Drag files here, click to choos…" at bounding box center [163, 345] width 225 height 589
click at [257, 75] on icon at bounding box center [259, 73] width 8 height 10
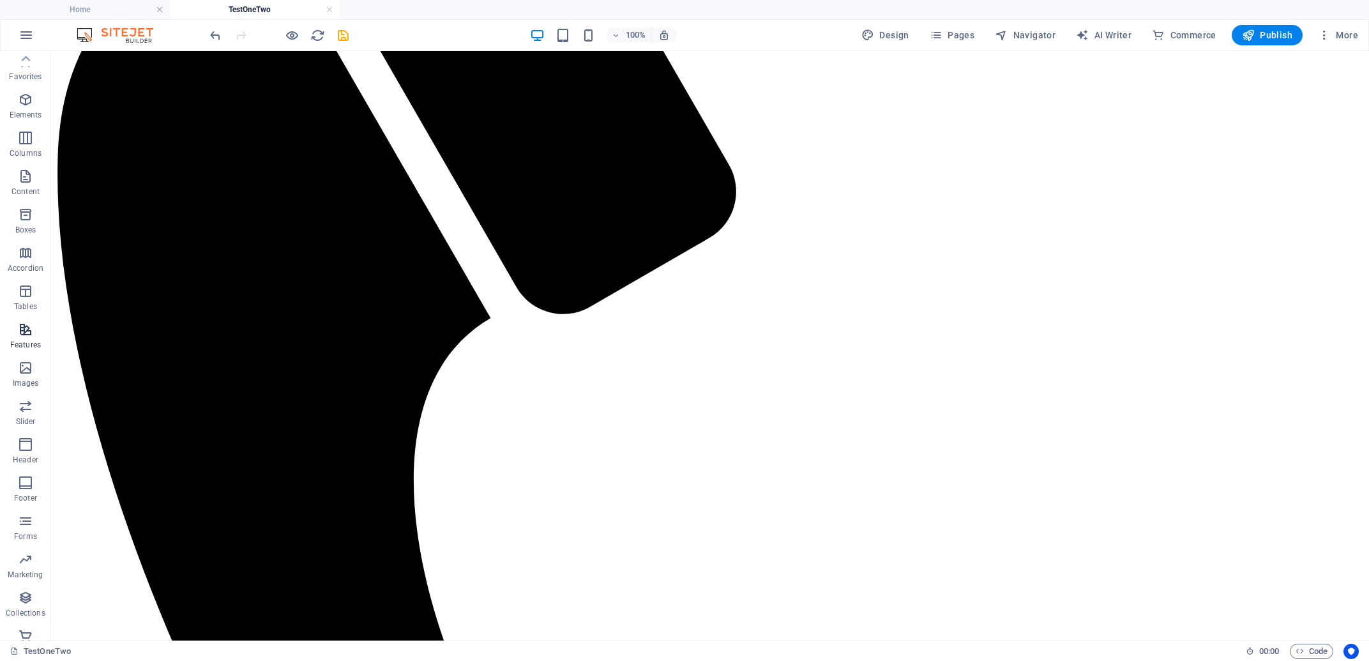
scroll to position [0, 0]
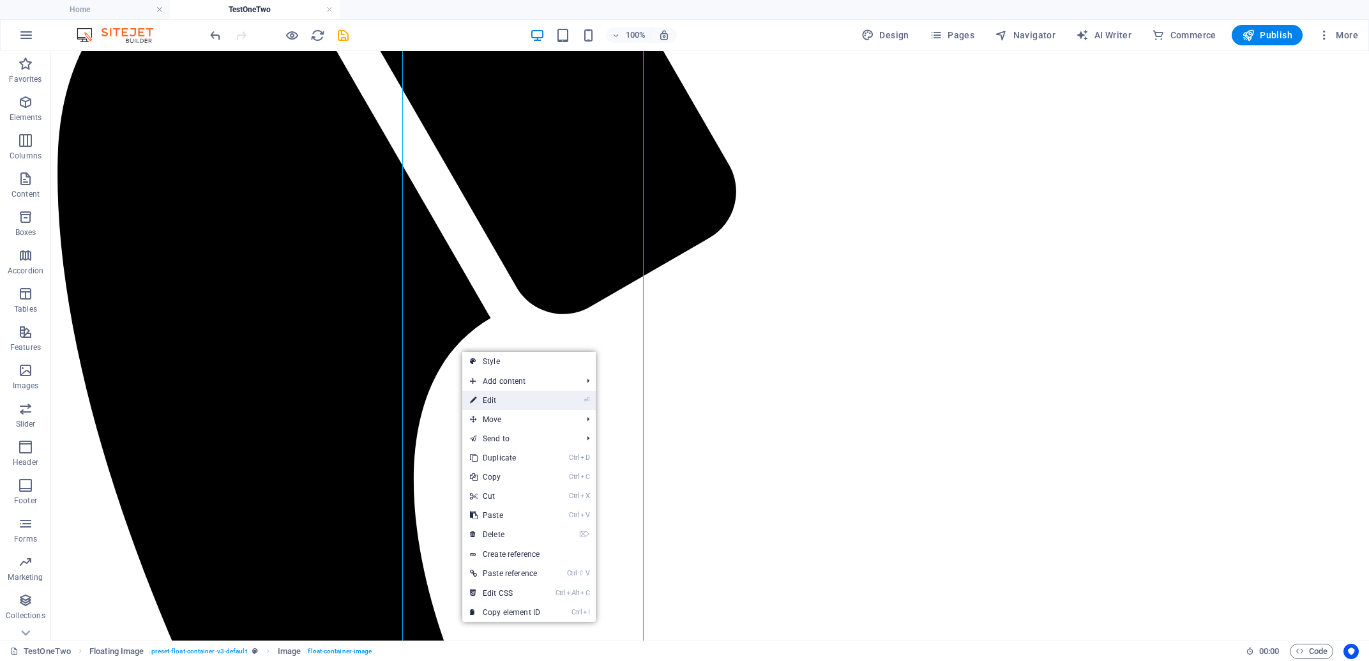
click at [506, 400] on link "⏎ Edit" at bounding box center [505, 400] width 86 height 19
select select "%"
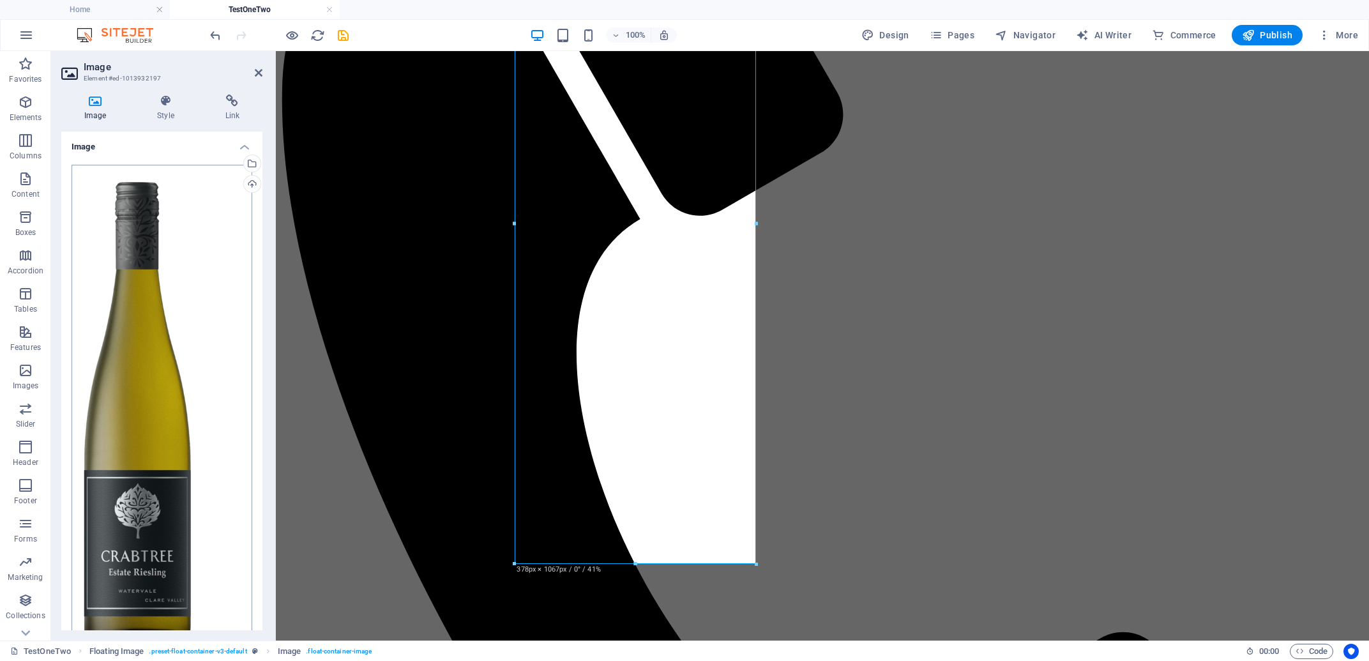
scroll to position [164, 0]
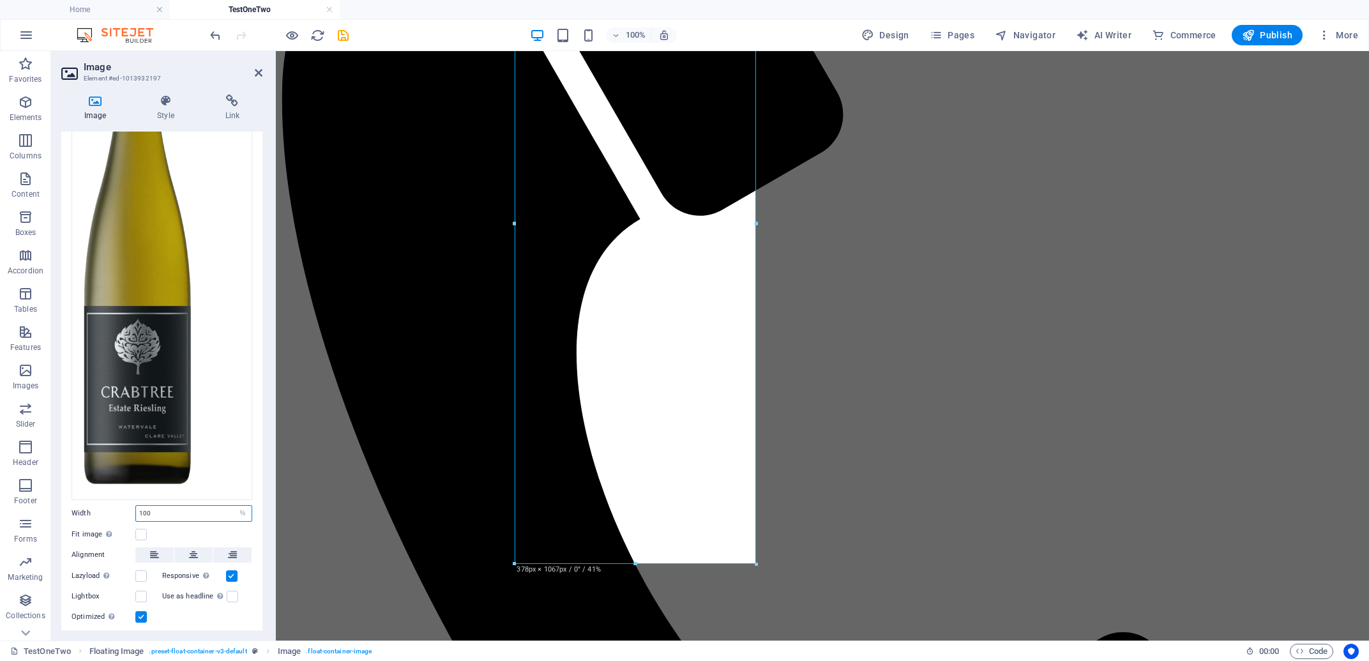
drag, startPoint x: 135, startPoint y: 478, endPoint x: 98, endPoint y: 478, distance: 36.4
click at [136, 506] on input "100" at bounding box center [194, 513] width 116 height 15
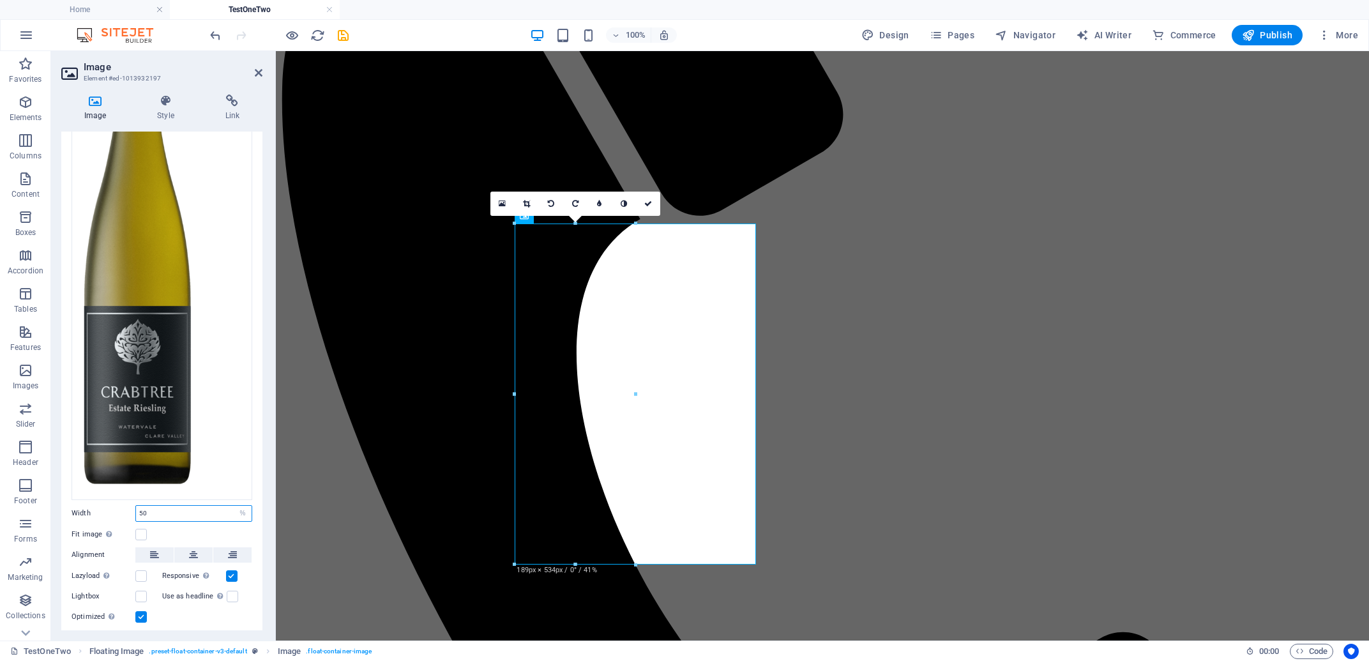
scroll to position [315, 0]
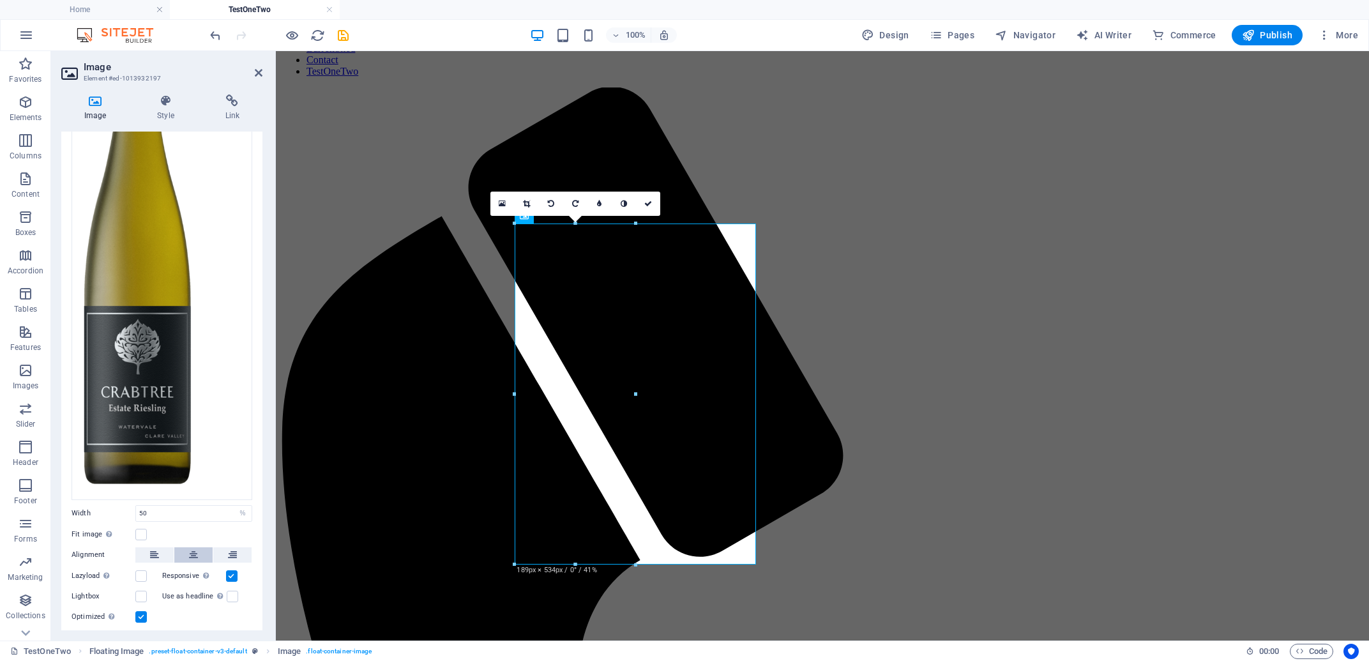
click at [189, 547] on icon at bounding box center [193, 554] width 9 height 15
drag, startPoint x: 121, startPoint y: 477, endPoint x: 114, endPoint y: 476, distance: 7.1
click at [136, 506] on input "50" at bounding box center [194, 513] width 116 height 15
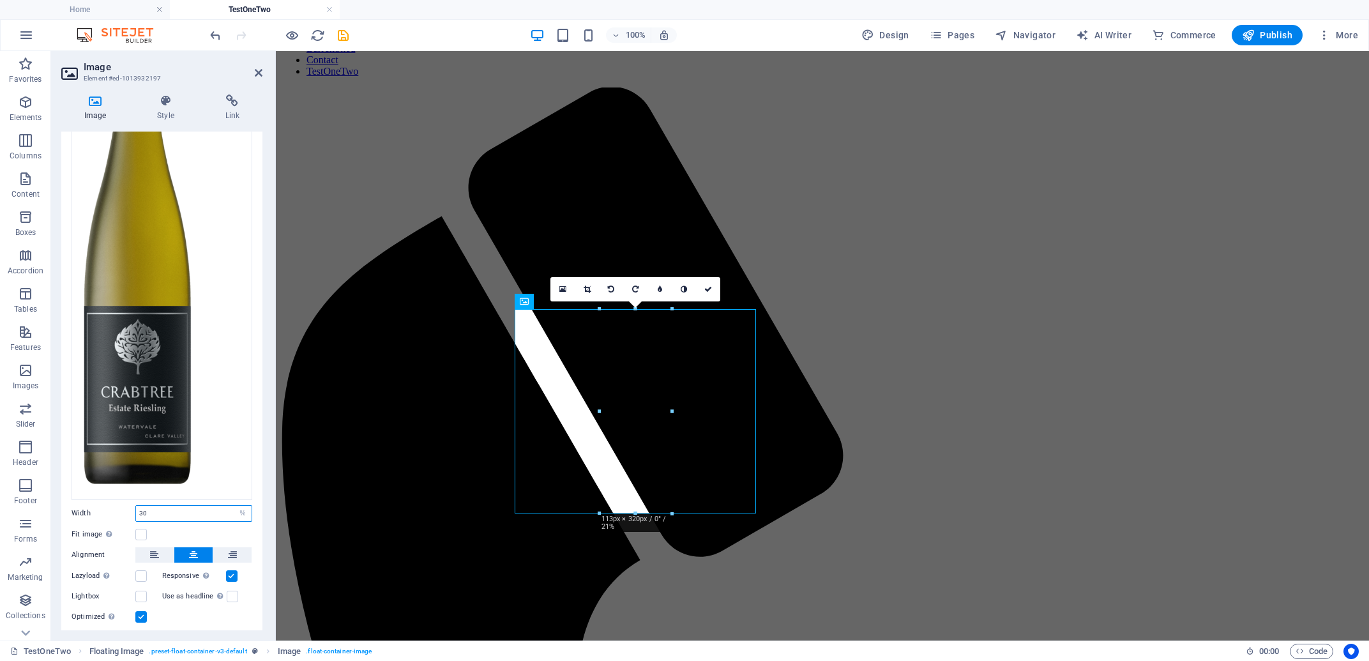
scroll to position [230, 0]
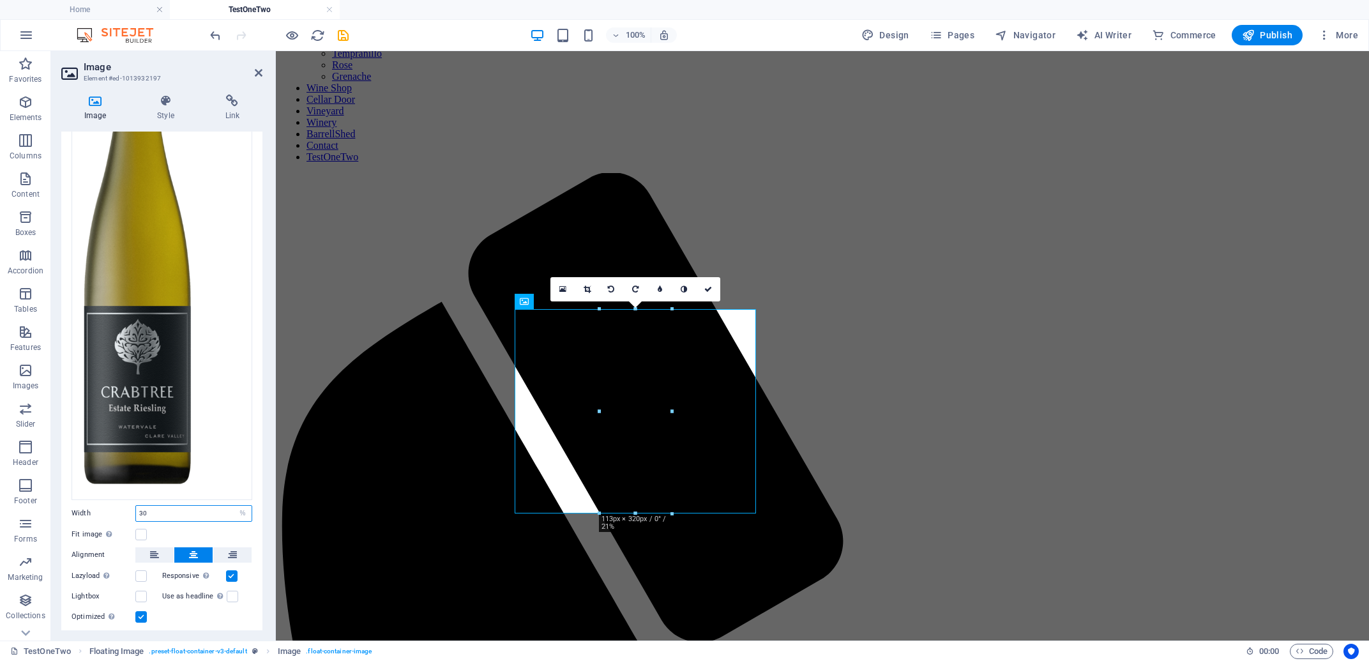
type input "30"
click at [243, 500] on div "Drag files here, click to choose files or select files from Files or our free s…" at bounding box center [161, 312] width 201 height 644
click at [139, 529] on label at bounding box center [140, 534] width 11 height 11
click at [0, 0] on input "Fit image Automatically fit image to a fixed width and height" at bounding box center [0, 0] width 0 height 0
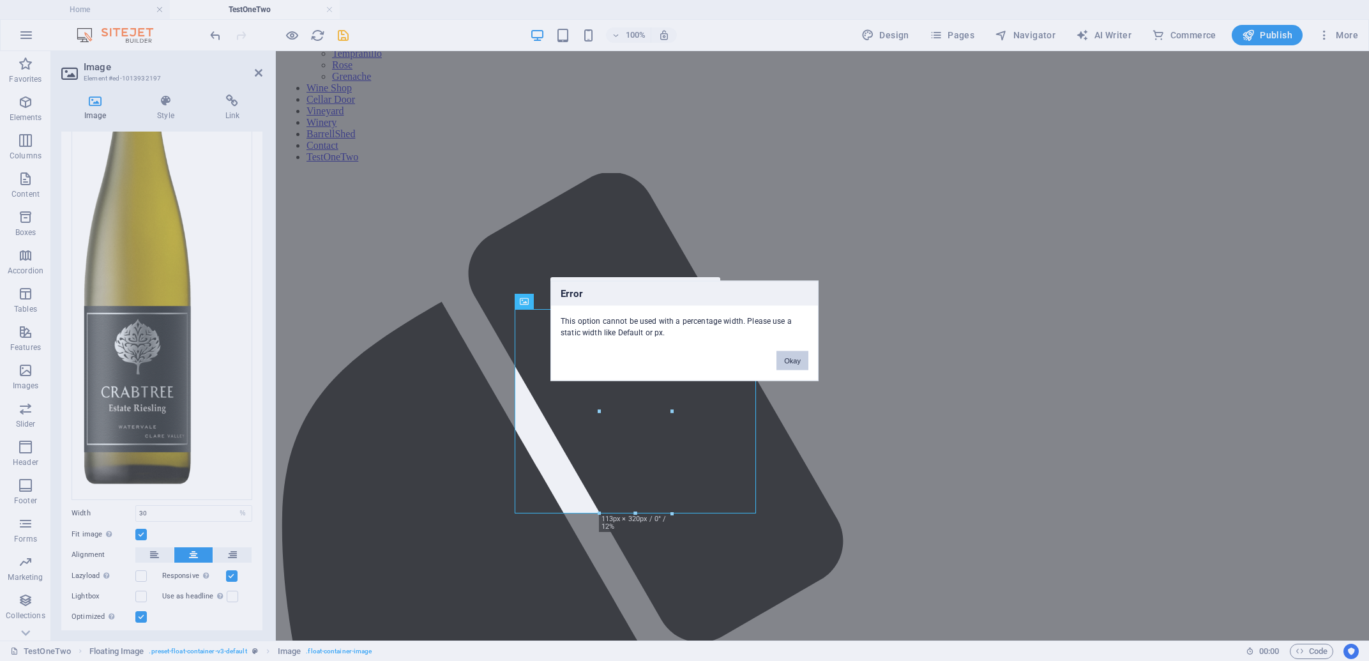
click at [792, 360] on button "Okay" at bounding box center [792, 360] width 32 height 19
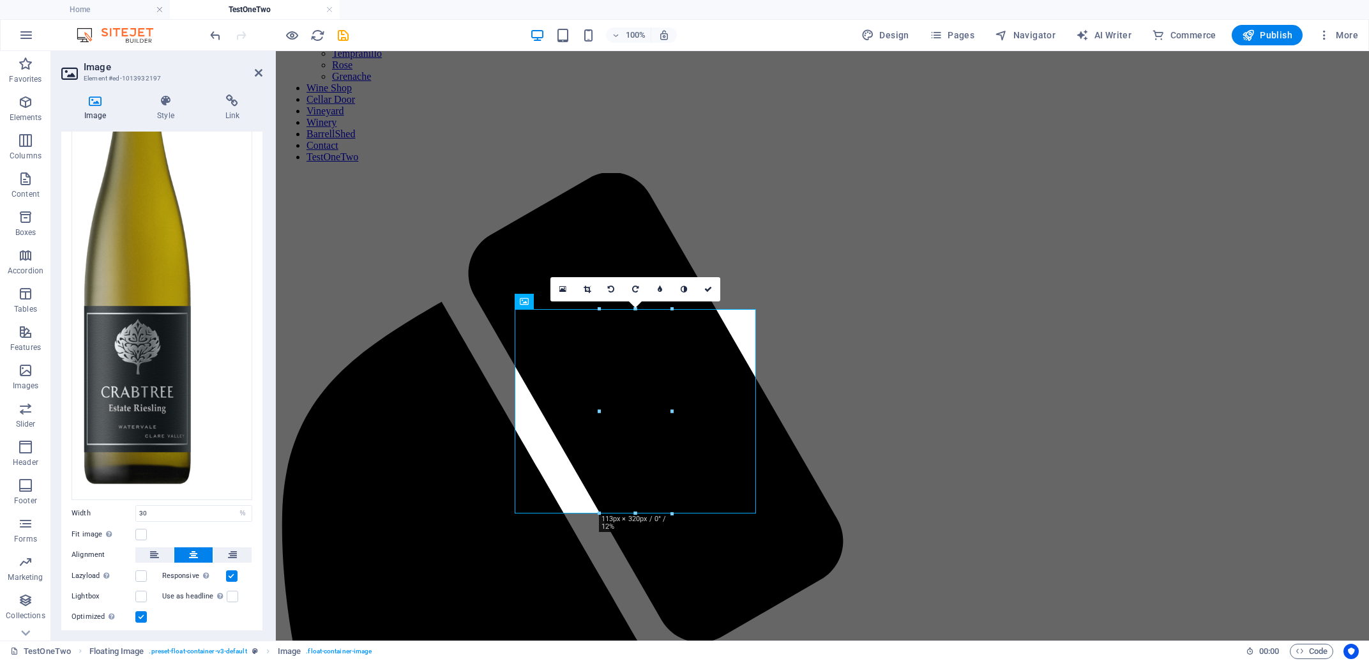
click at [234, 635] on h4 "Text" at bounding box center [161, 650] width 201 height 31
click at [234, 635] on h4 "Text" at bounding box center [161, 646] width 201 height 23
click at [26, 183] on icon "button" at bounding box center [25, 178] width 15 height 15
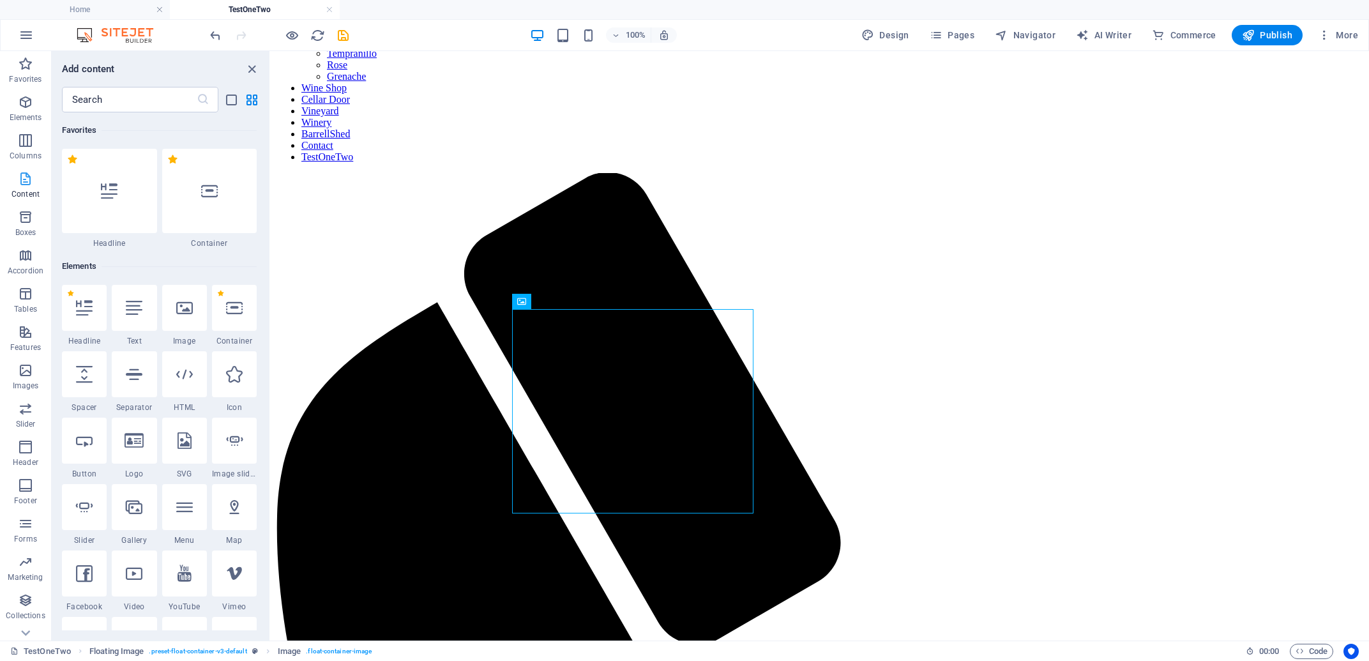
click at [26, 183] on icon "button" at bounding box center [25, 178] width 15 height 15
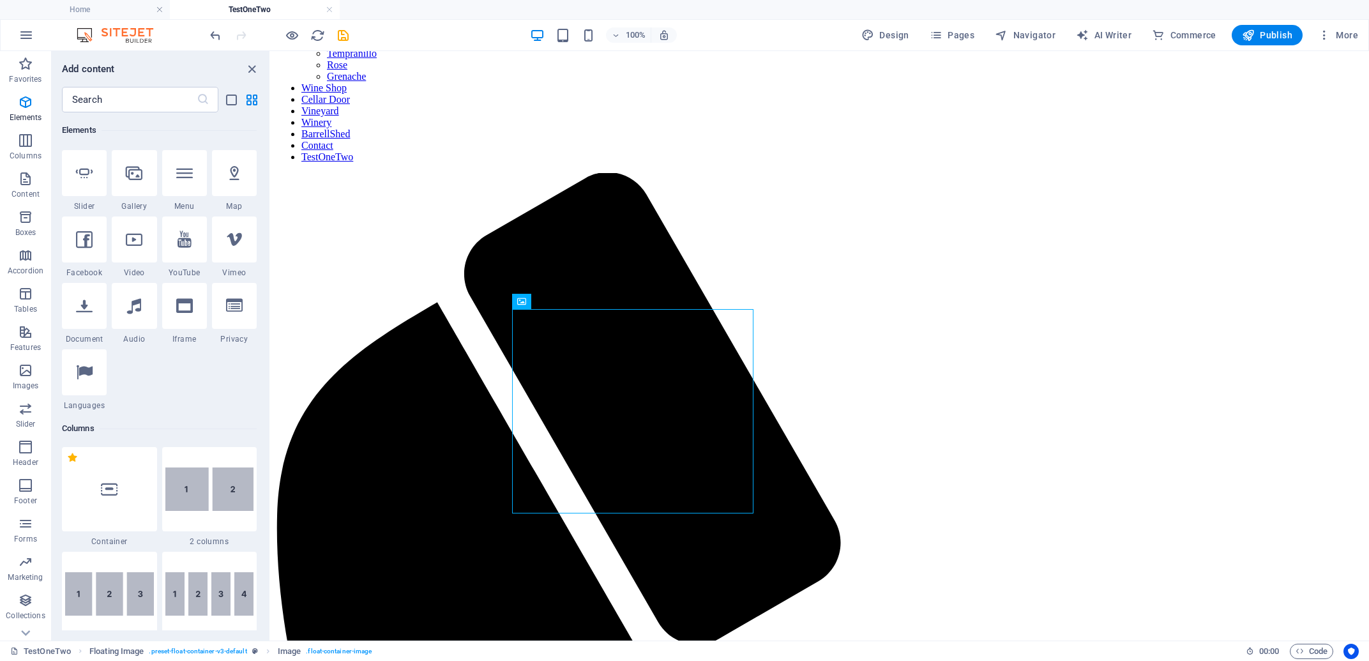
scroll to position [359, 0]
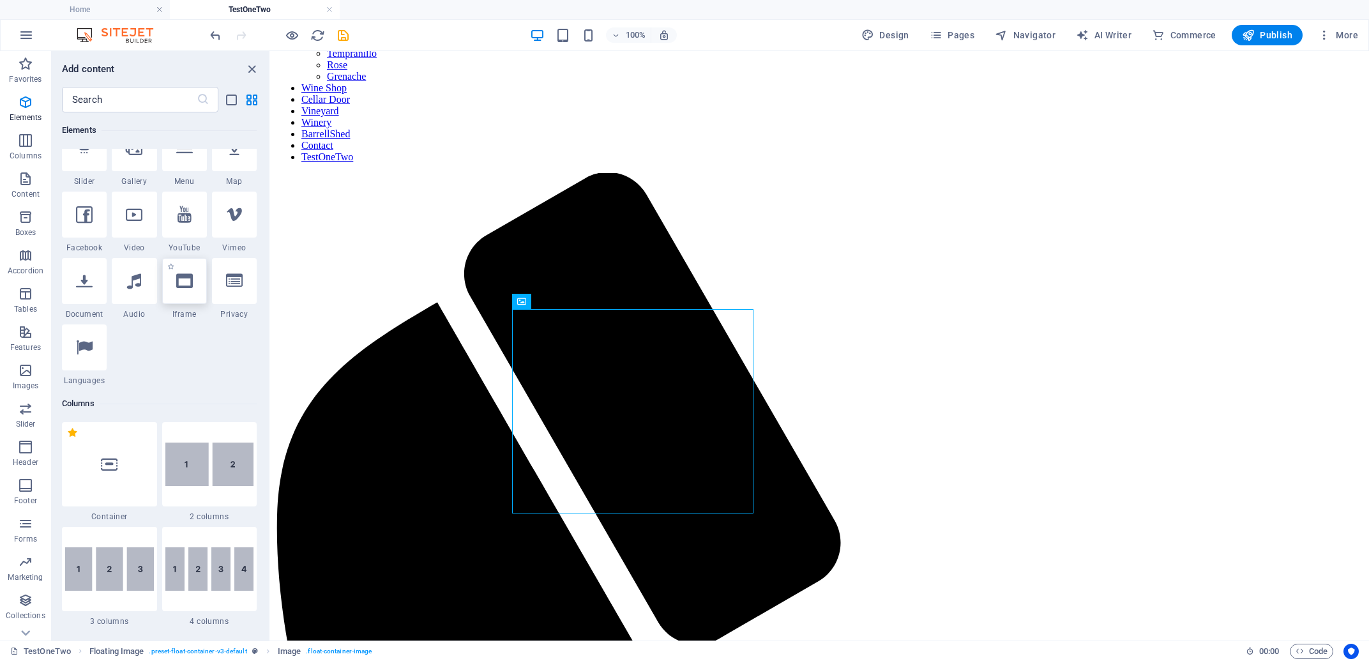
click at [179, 285] on icon at bounding box center [184, 281] width 17 height 17
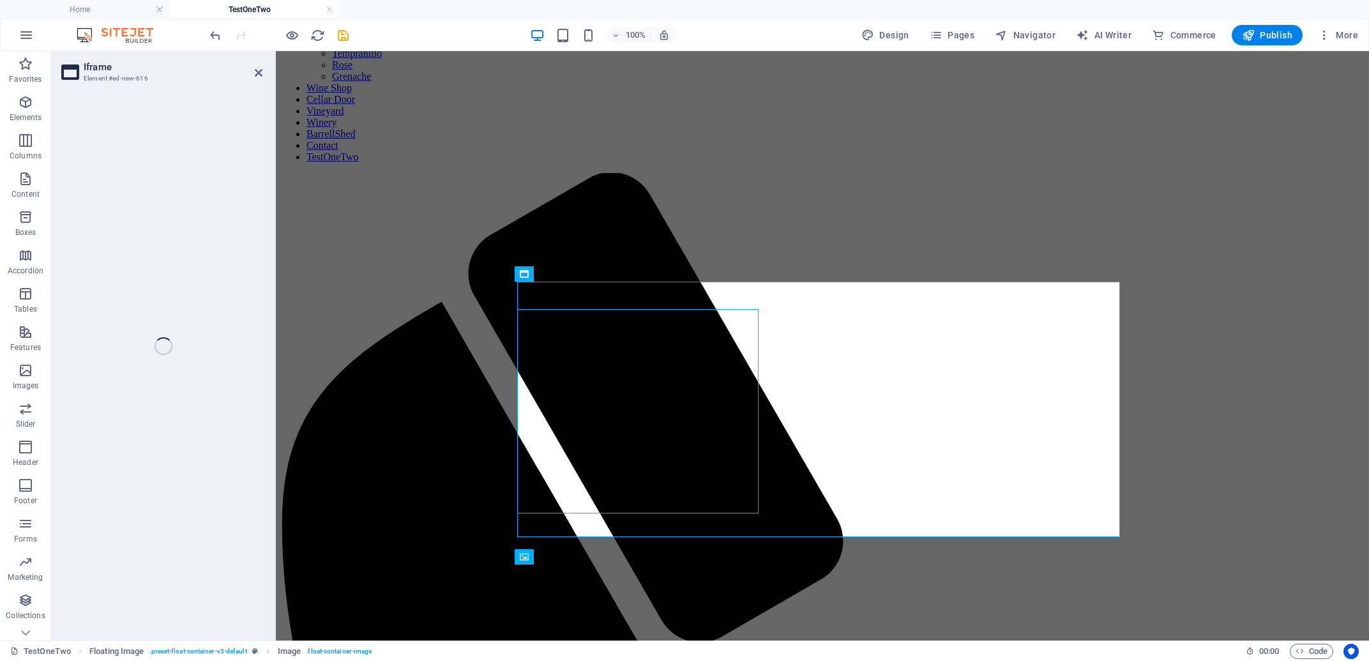
select select "%"
select select "px"
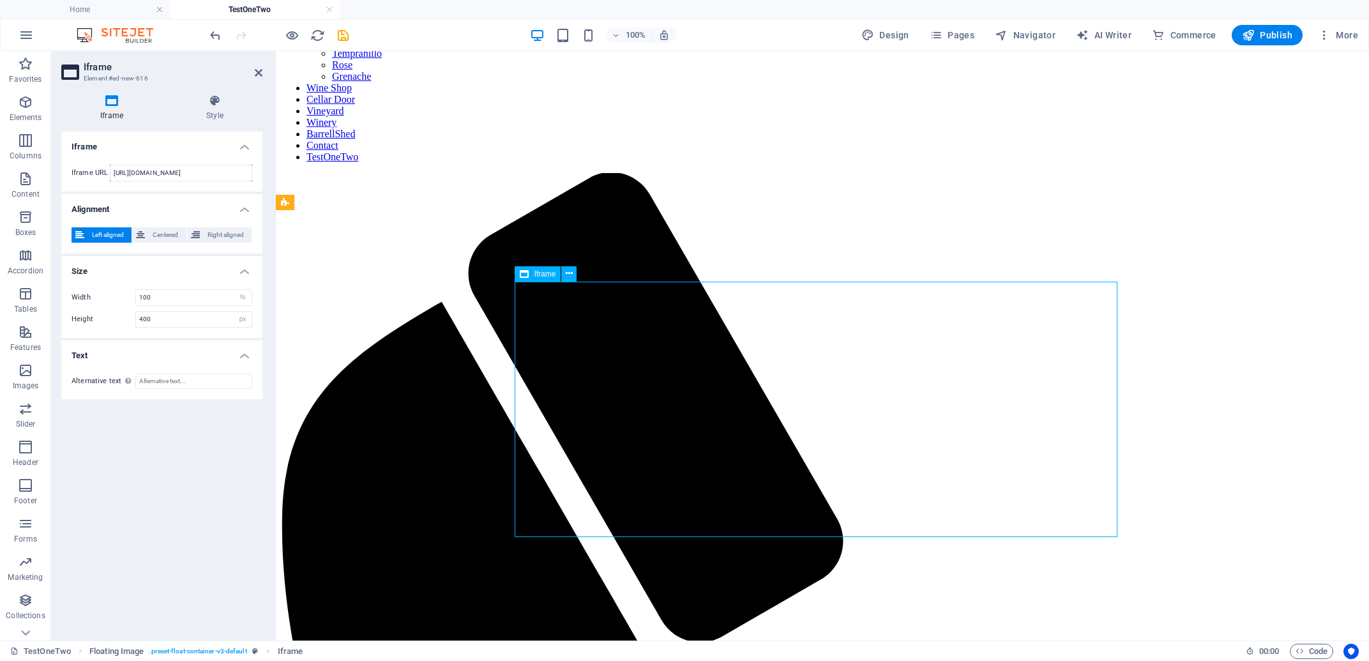
drag, startPoint x: 1107, startPoint y: 337, endPoint x: 1104, endPoint y: 401, distance: 63.9
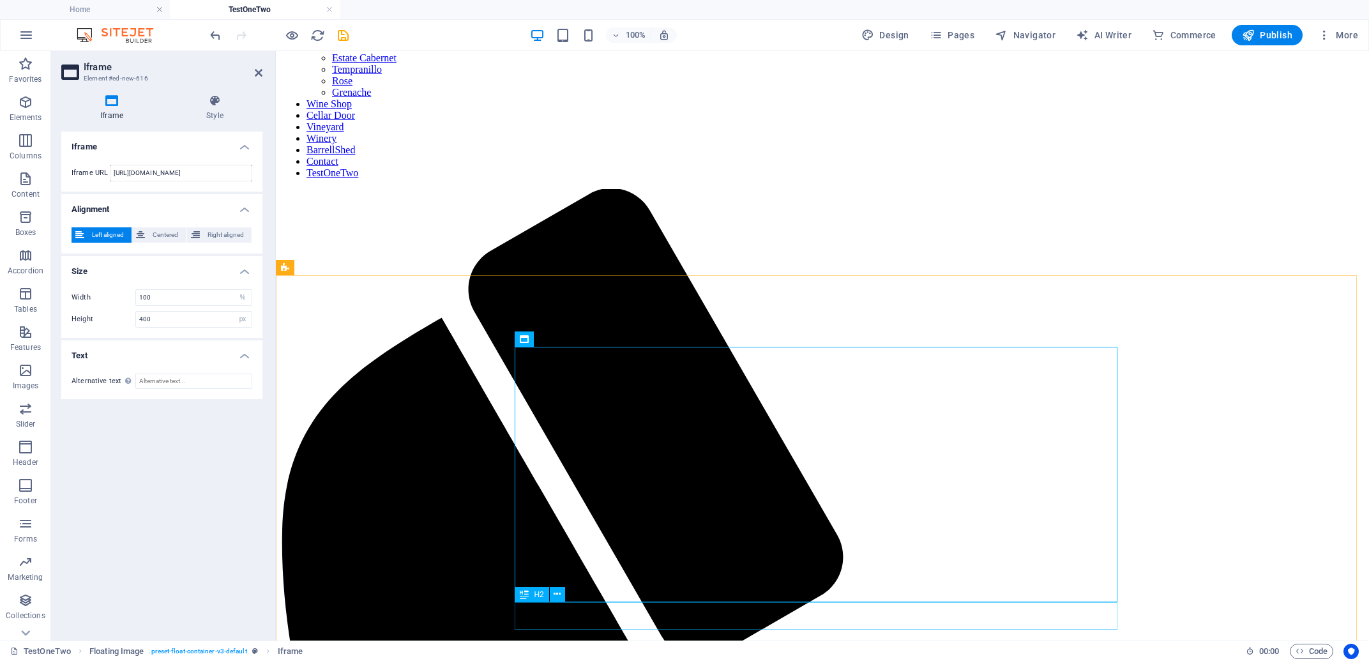
scroll to position [162, 0]
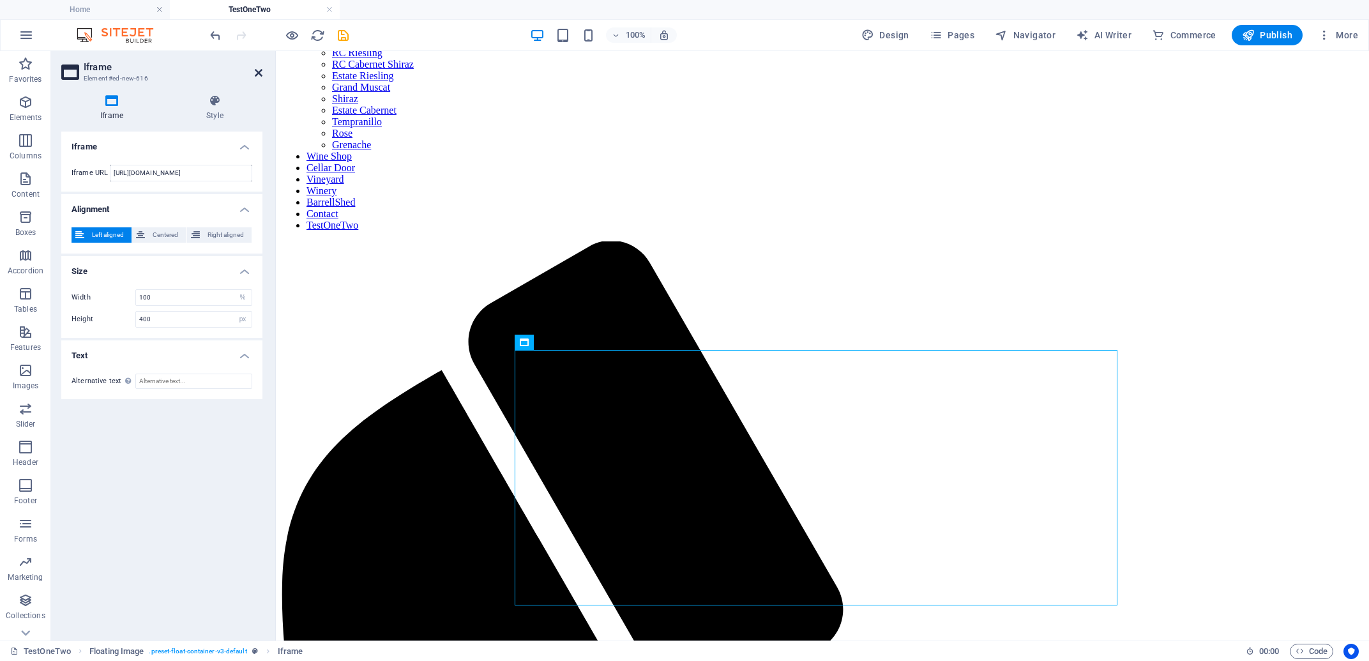
click at [259, 71] on icon at bounding box center [259, 73] width 8 height 10
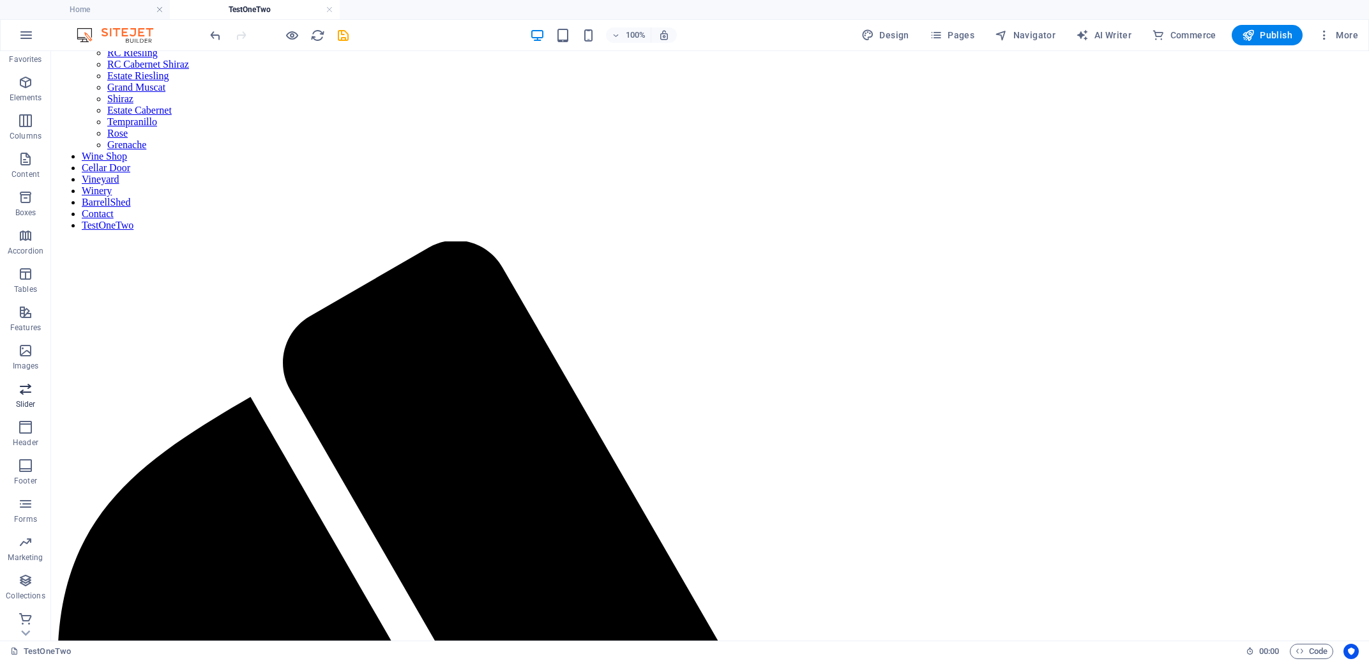
scroll to position [23, 0]
click at [26, 503] on icon "button" at bounding box center [25, 500] width 15 height 15
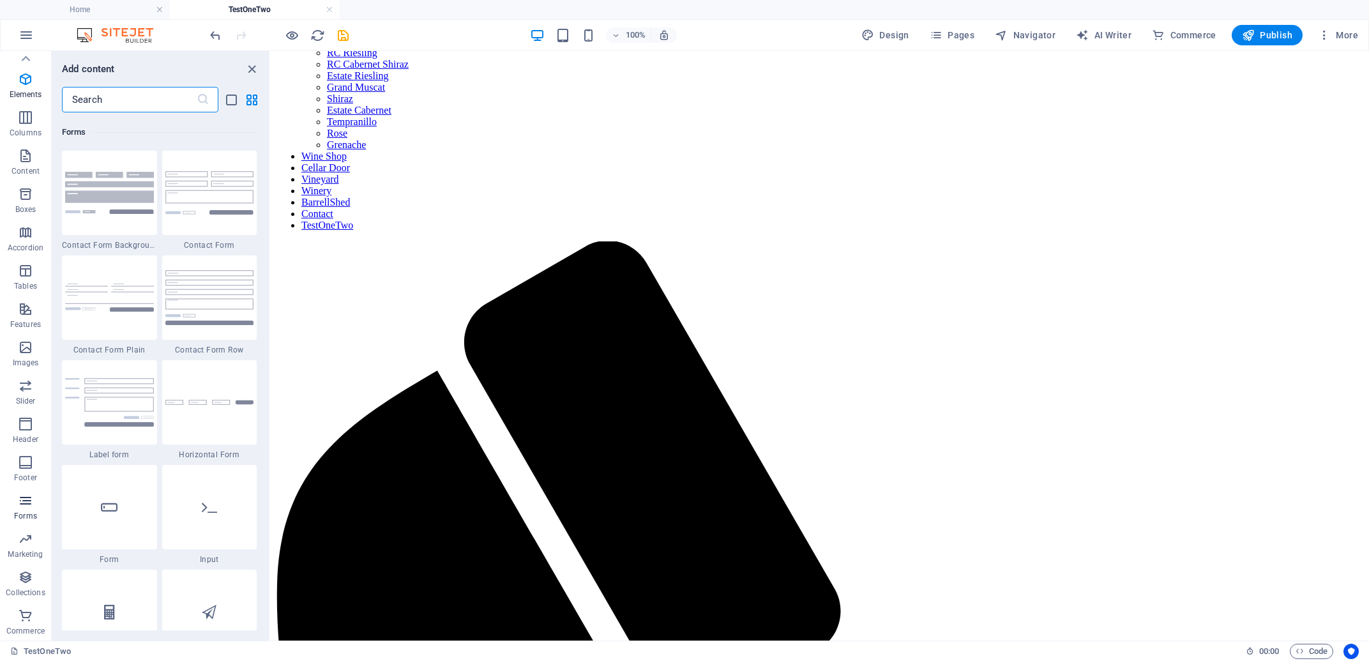
scroll to position [9321, 0]
click at [25, 582] on icon "button" at bounding box center [25, 577] width 15 height 15
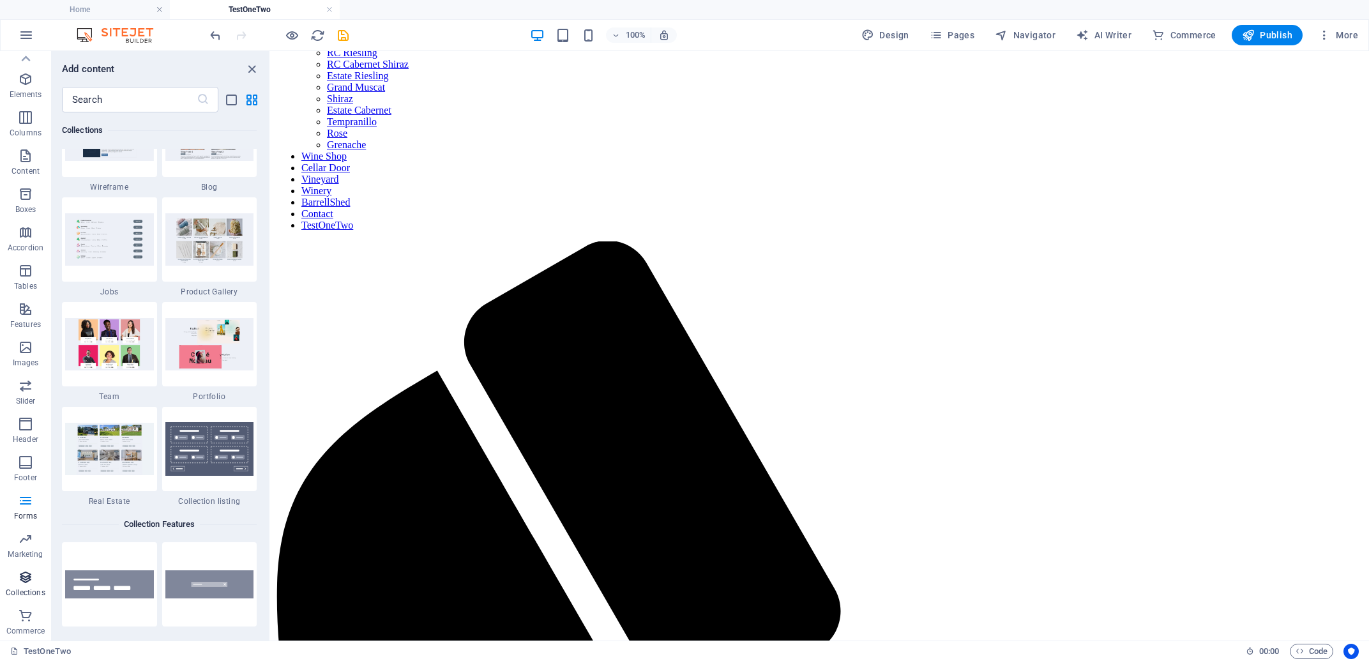
scroll to position [11878, 0]
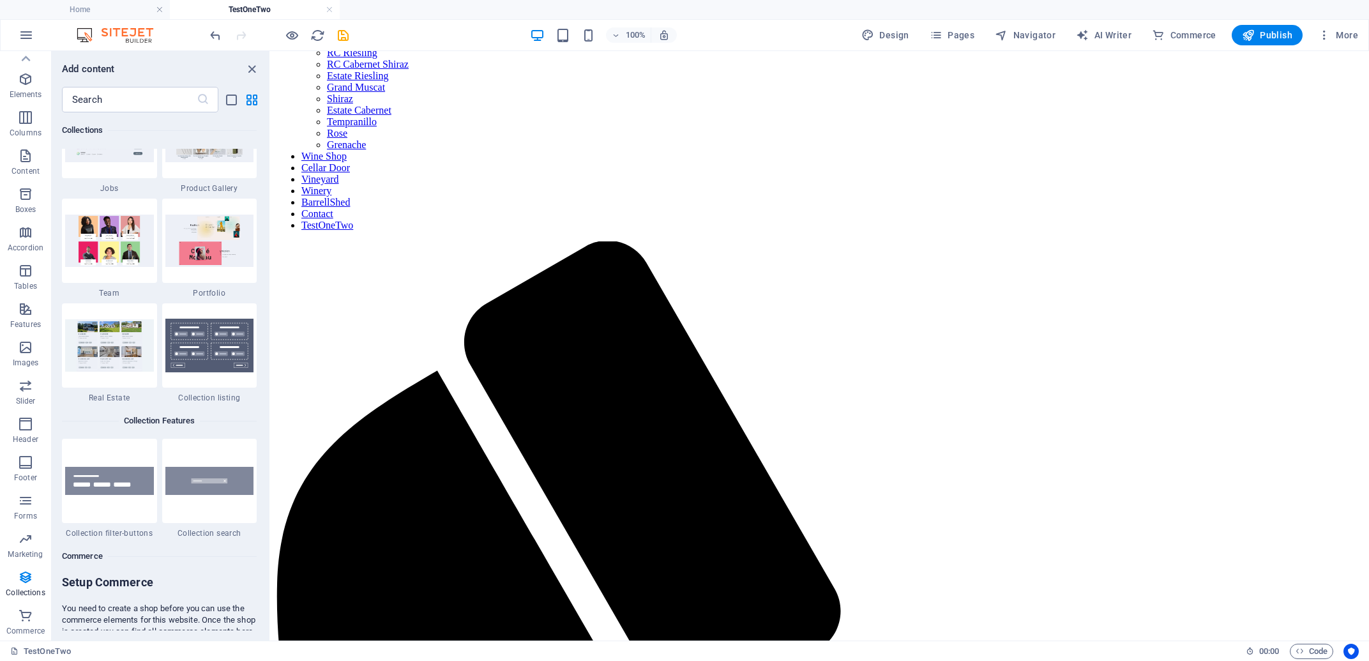
click at [120, 57] on img at bounding box center [109, 31] width 89 height 52
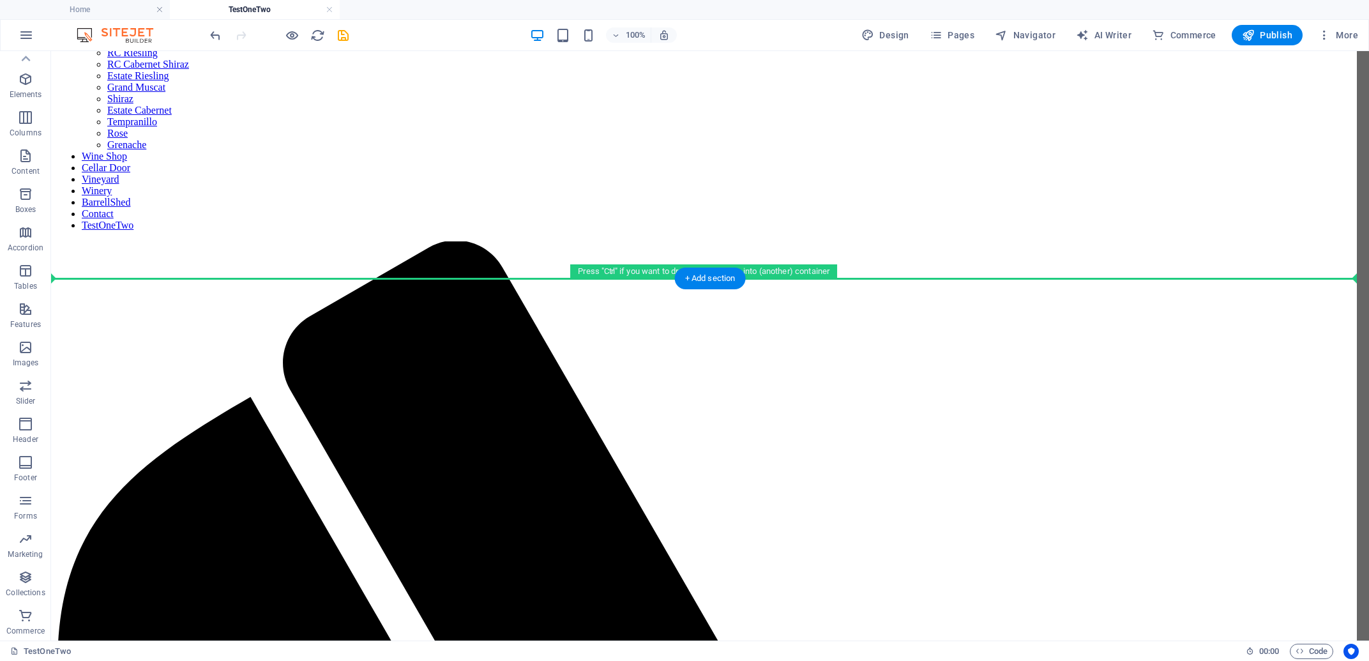
scroll to position [23, 0]
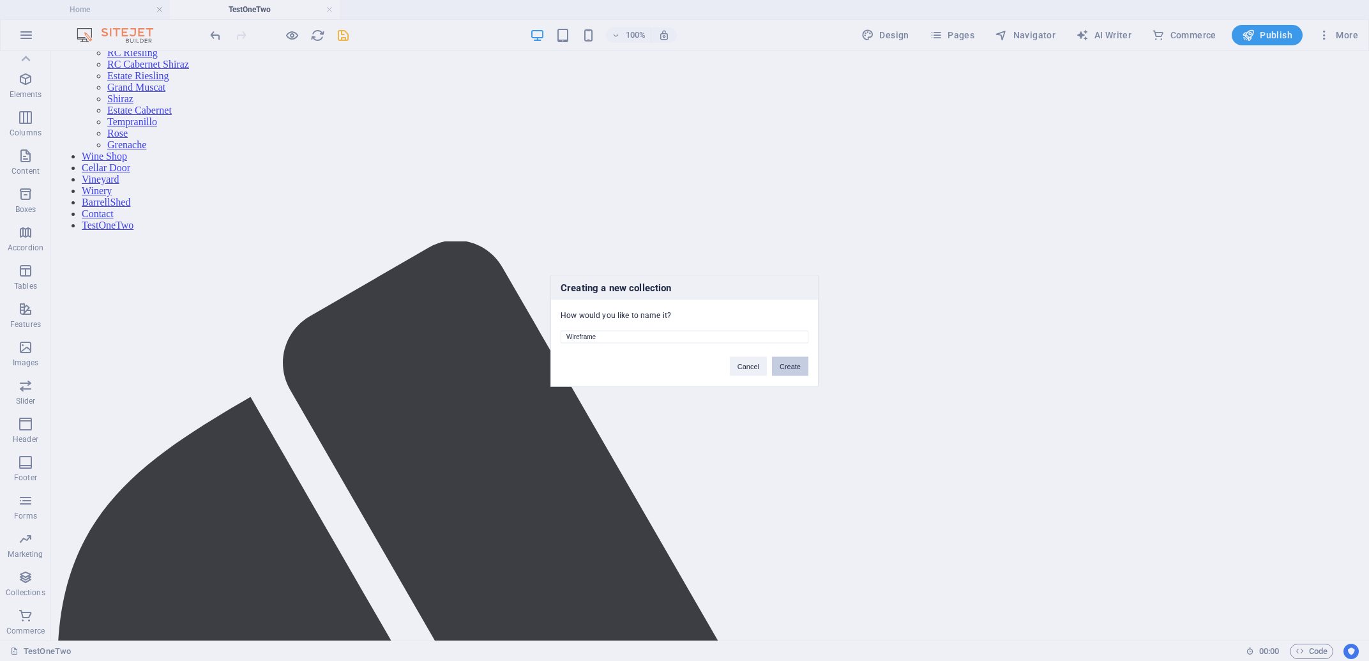
click at [789, 365] on button "Create" at bounding box center [790, 365] width 36 height 19
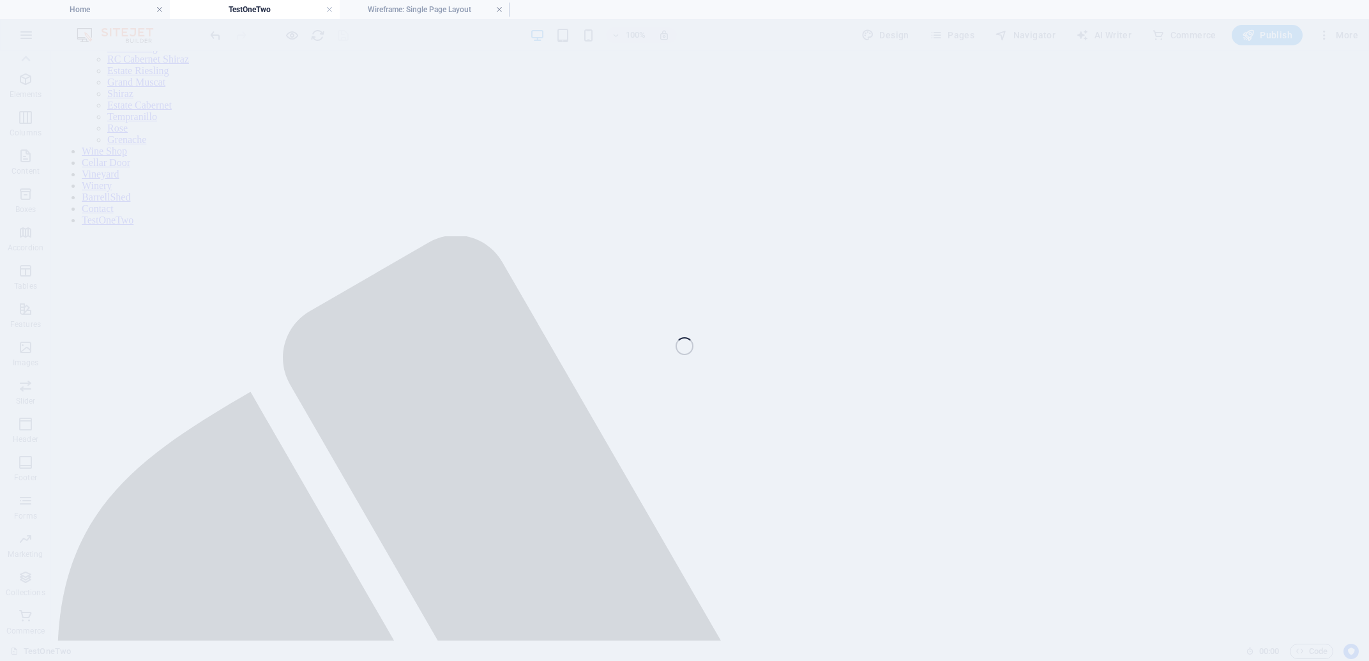
scroll to position [163, 0]
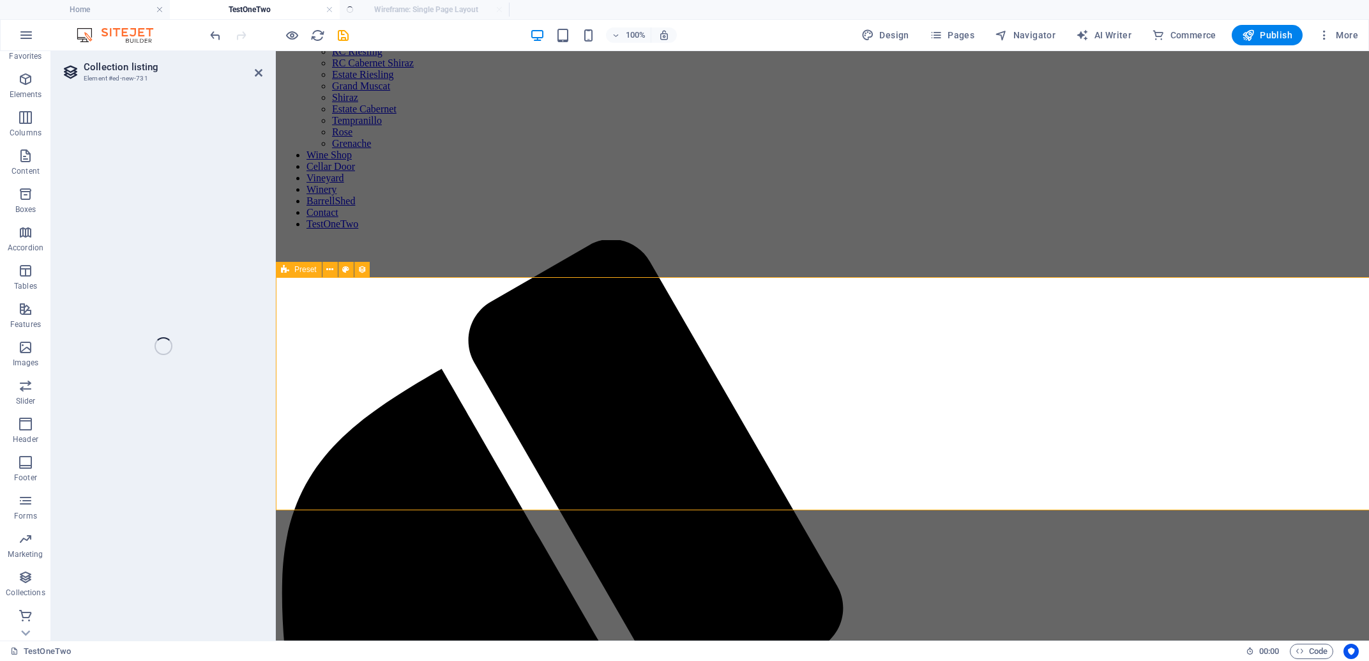
select select "createdAt_DESC"
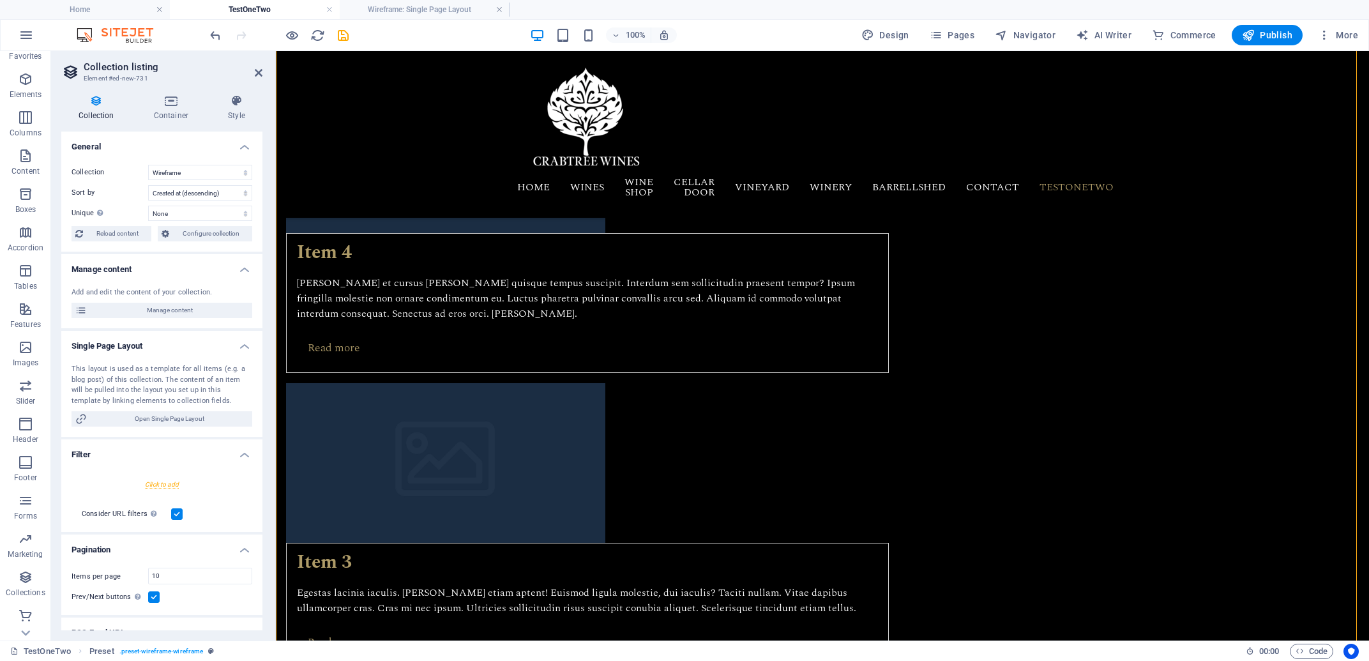
scroll to position [430, 0]
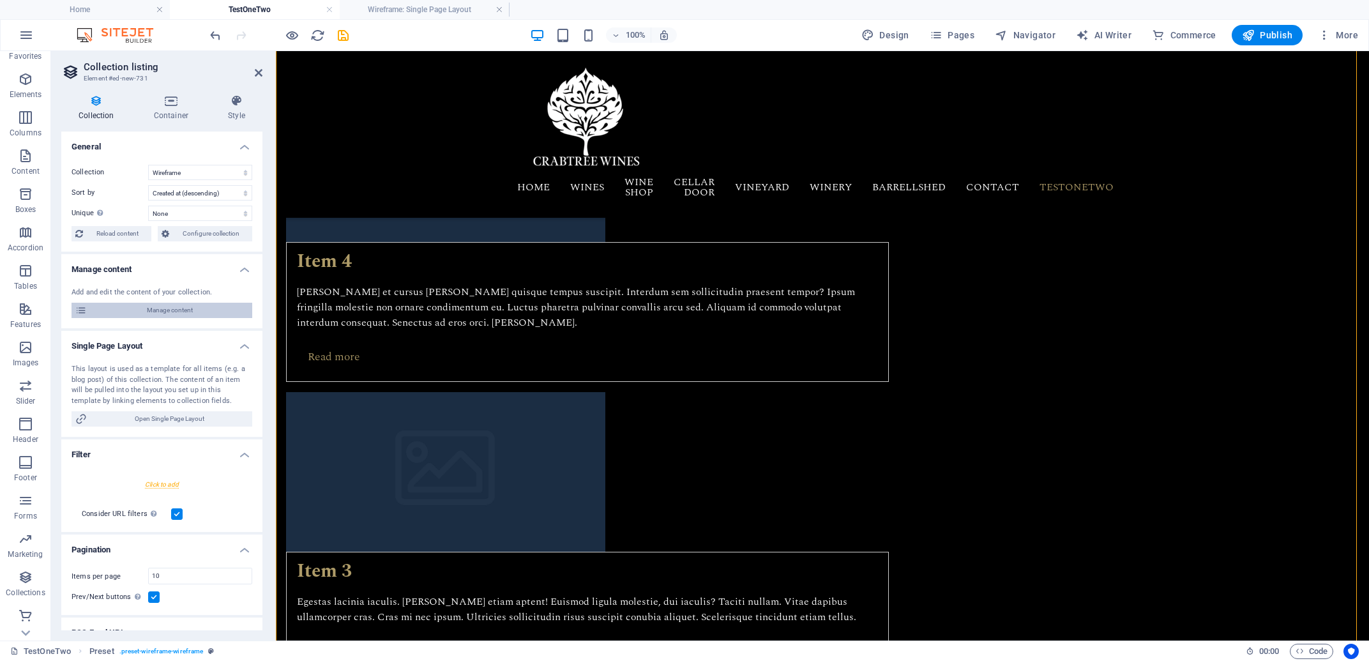
click at [140, 312] on span "Manage content" at bounding box center [170, 310] width 158 height 15
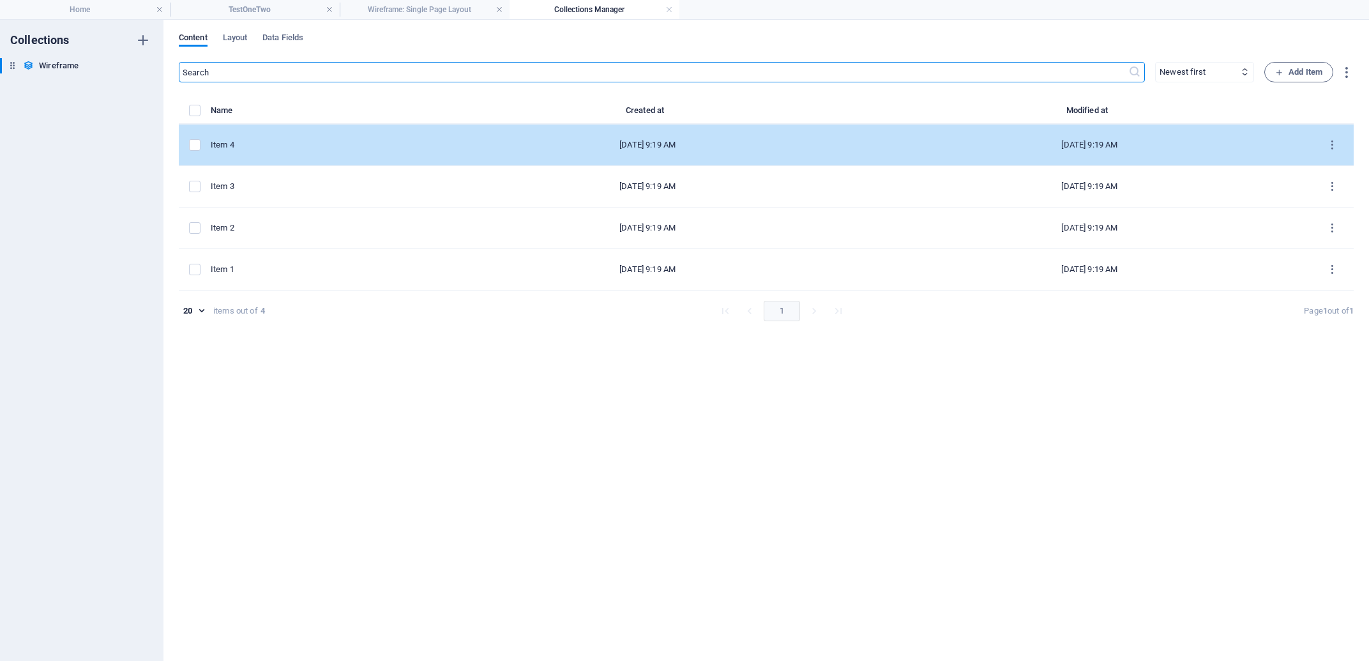
click at [219, 145] on div "Item 4" at bounding box center [314, 144] width 206 height 11
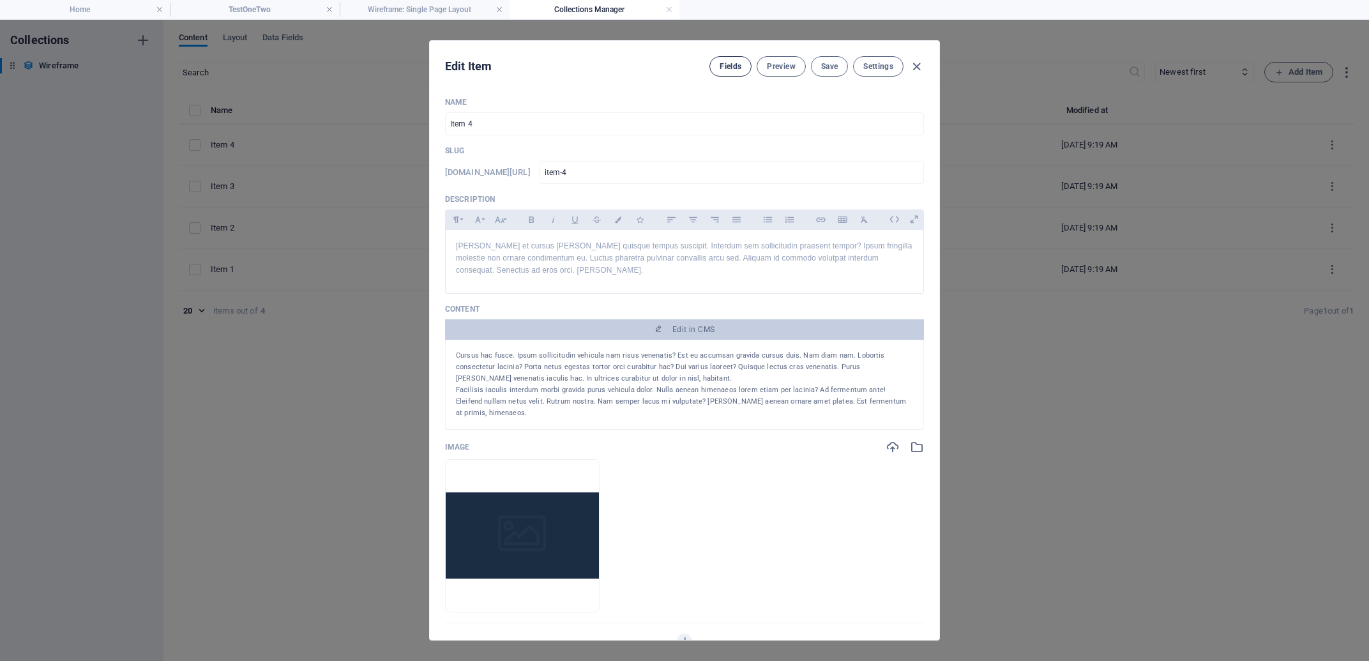
click at [723, 66] on span "Fields" at bounding box center [731, 66] width 22 height 10
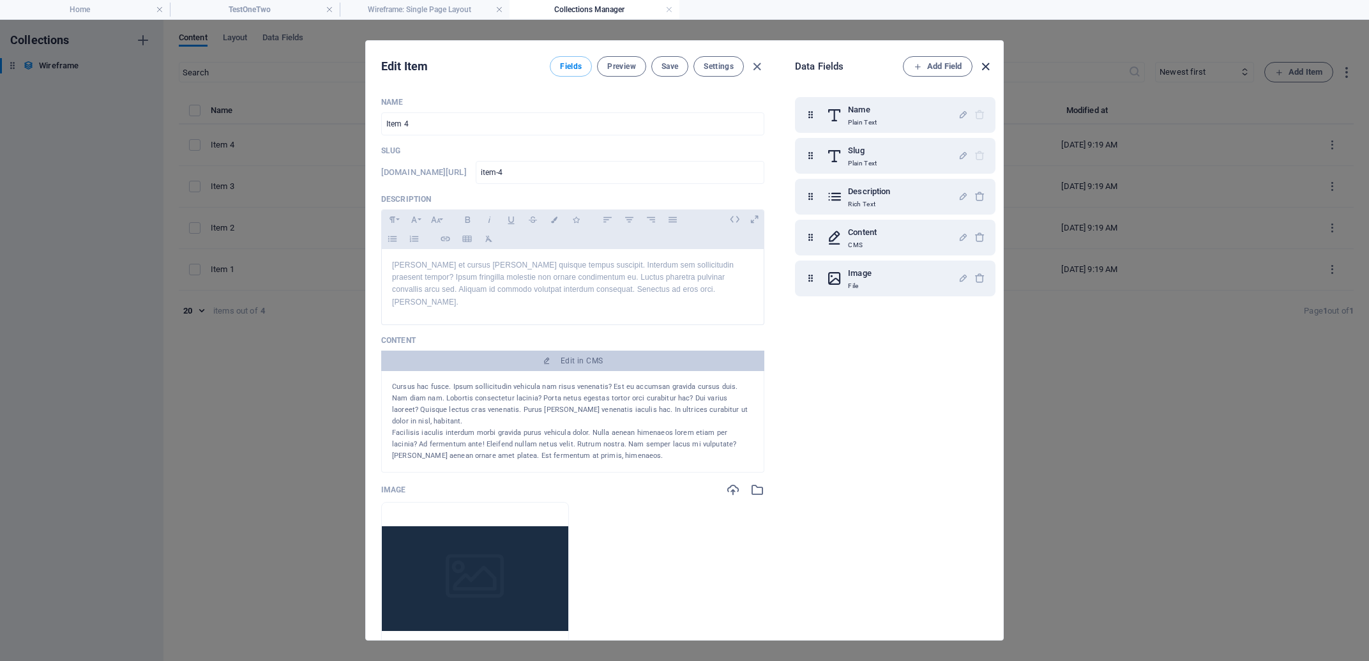
click at [984, 65] on icon "button" at bounding box center [985, 66] width 15 height 15
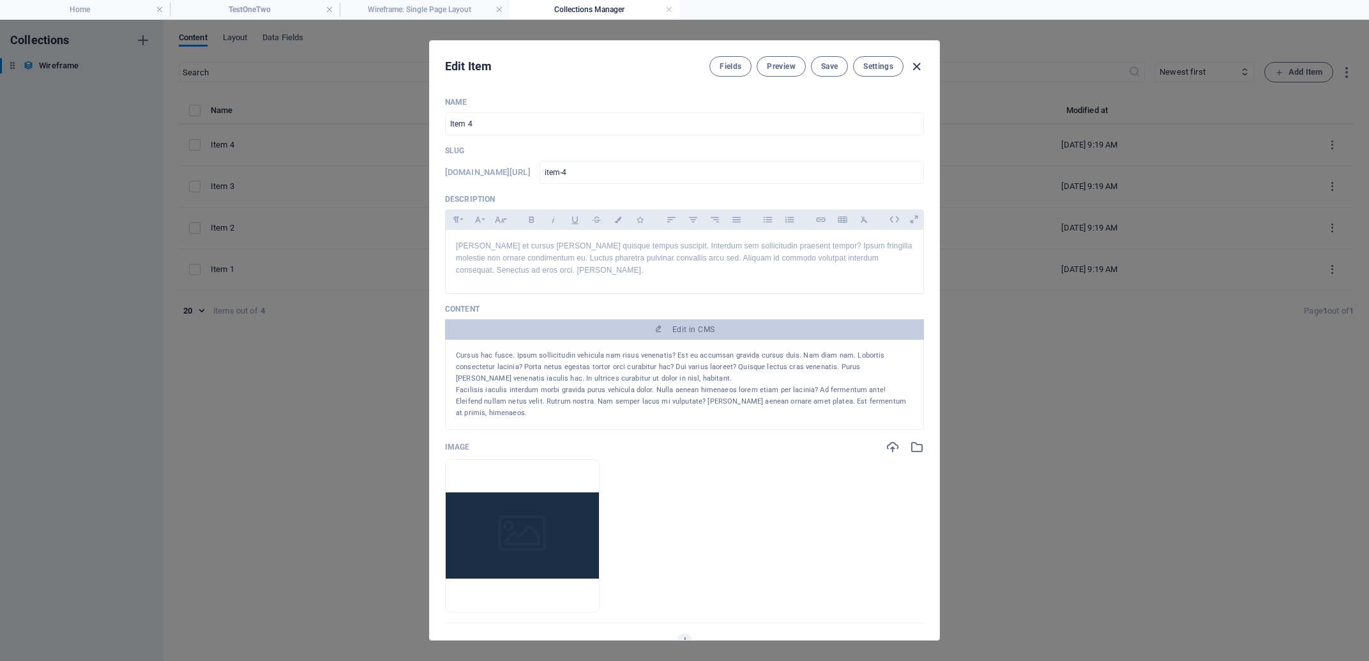
click at [914, 66] on icon "button" at bounding box center [916, 66] width 15 height 15
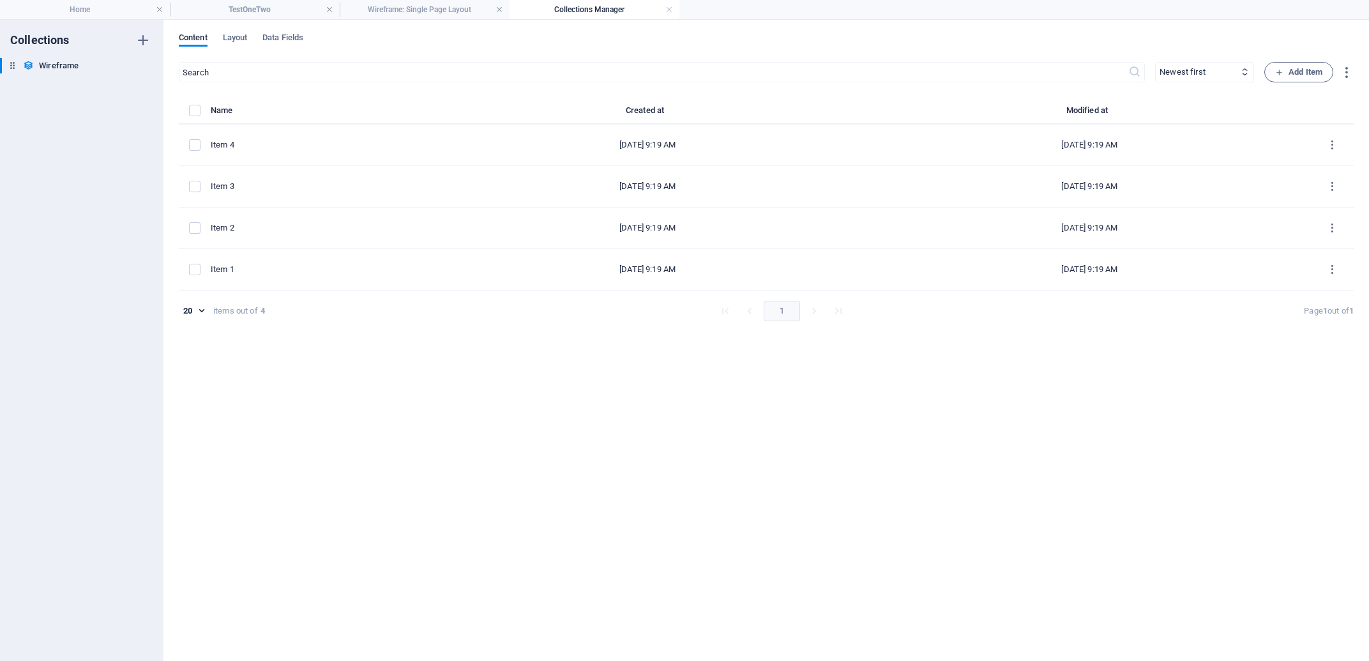
type input "item-4"
